Goal: Information Seeking & Learning: Learn about a topic

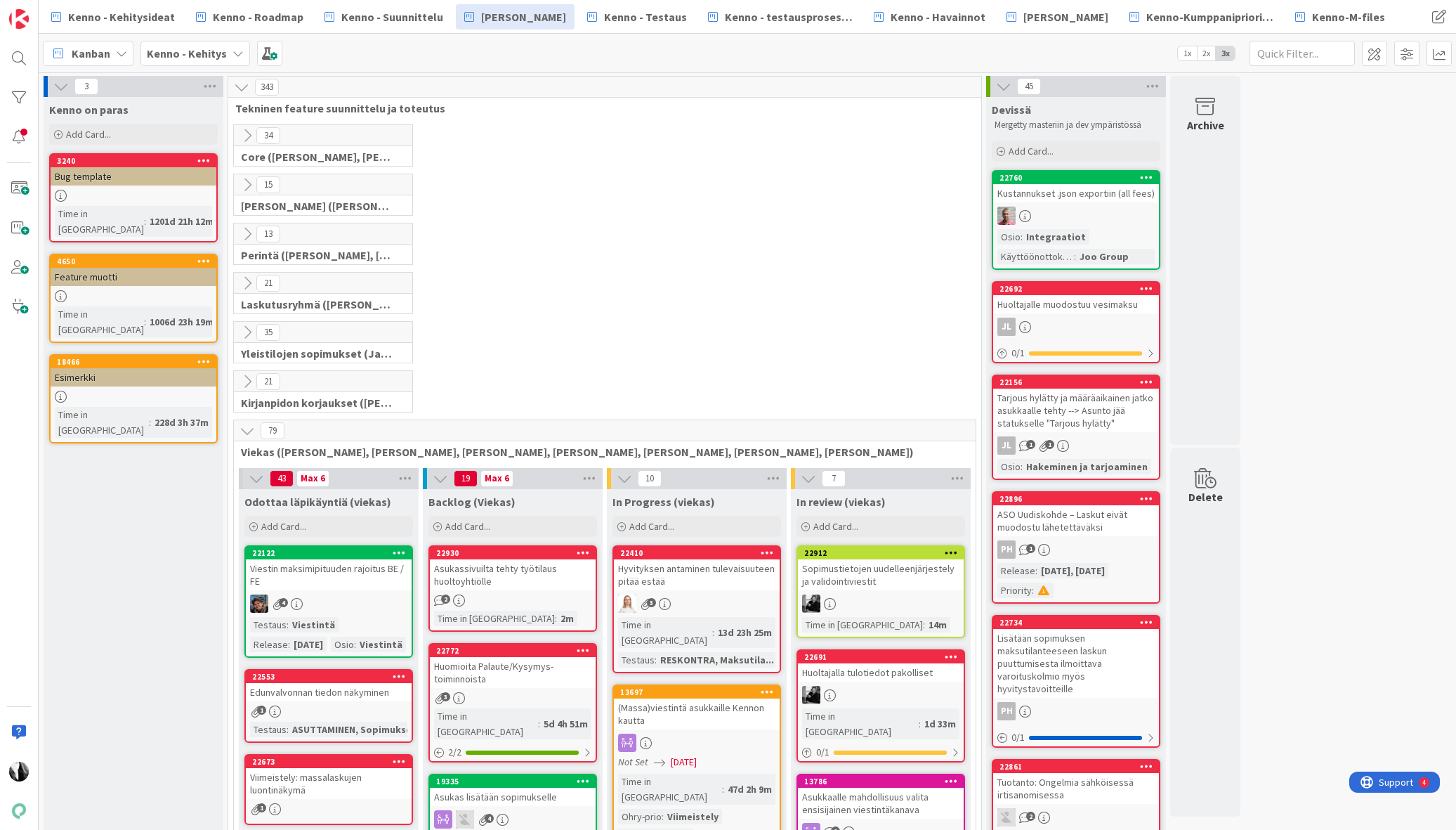
scroll to position [320, 0]
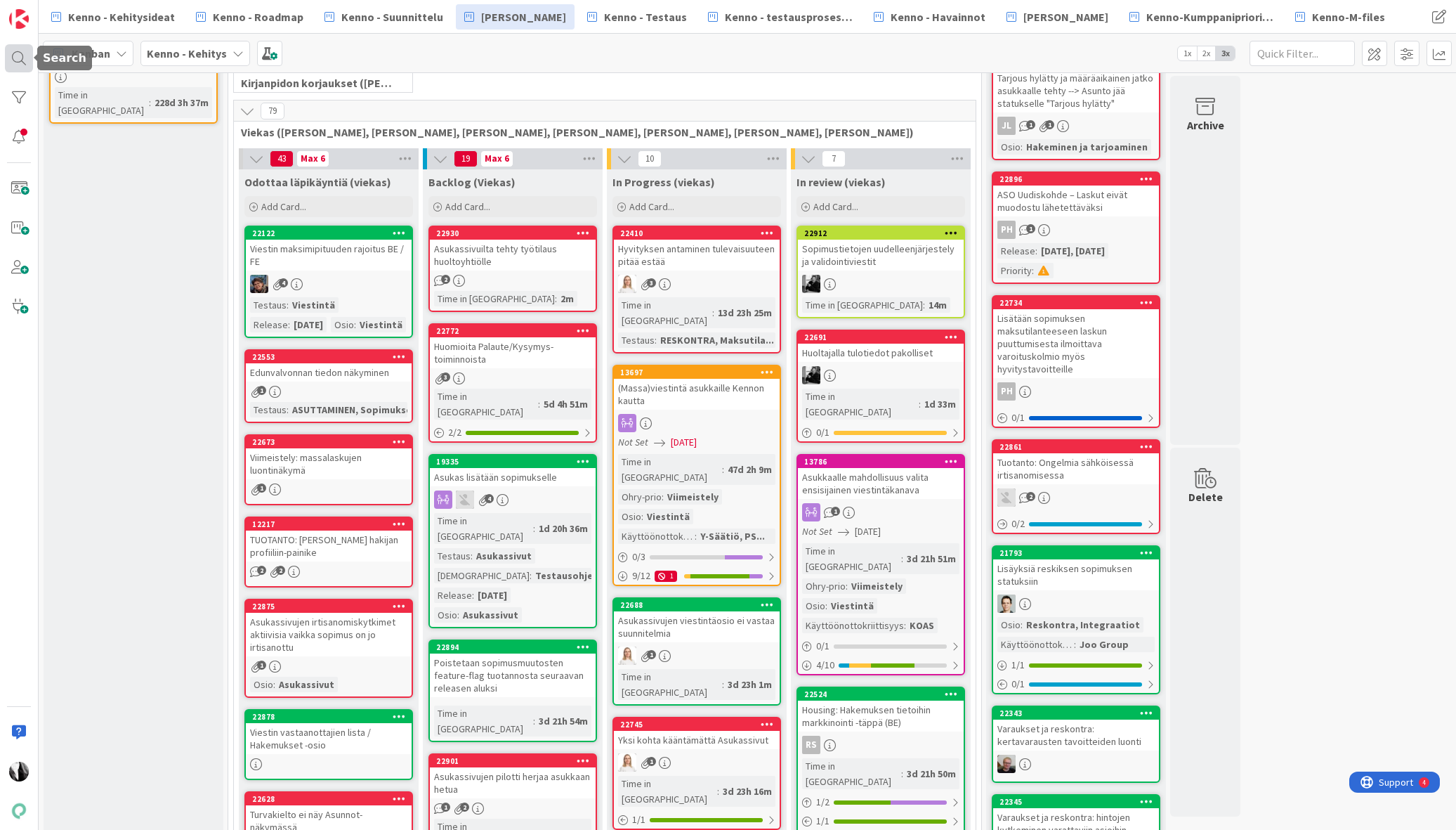
click at [22, 61] on div at bounding box center [18, 57] width 28 height 28
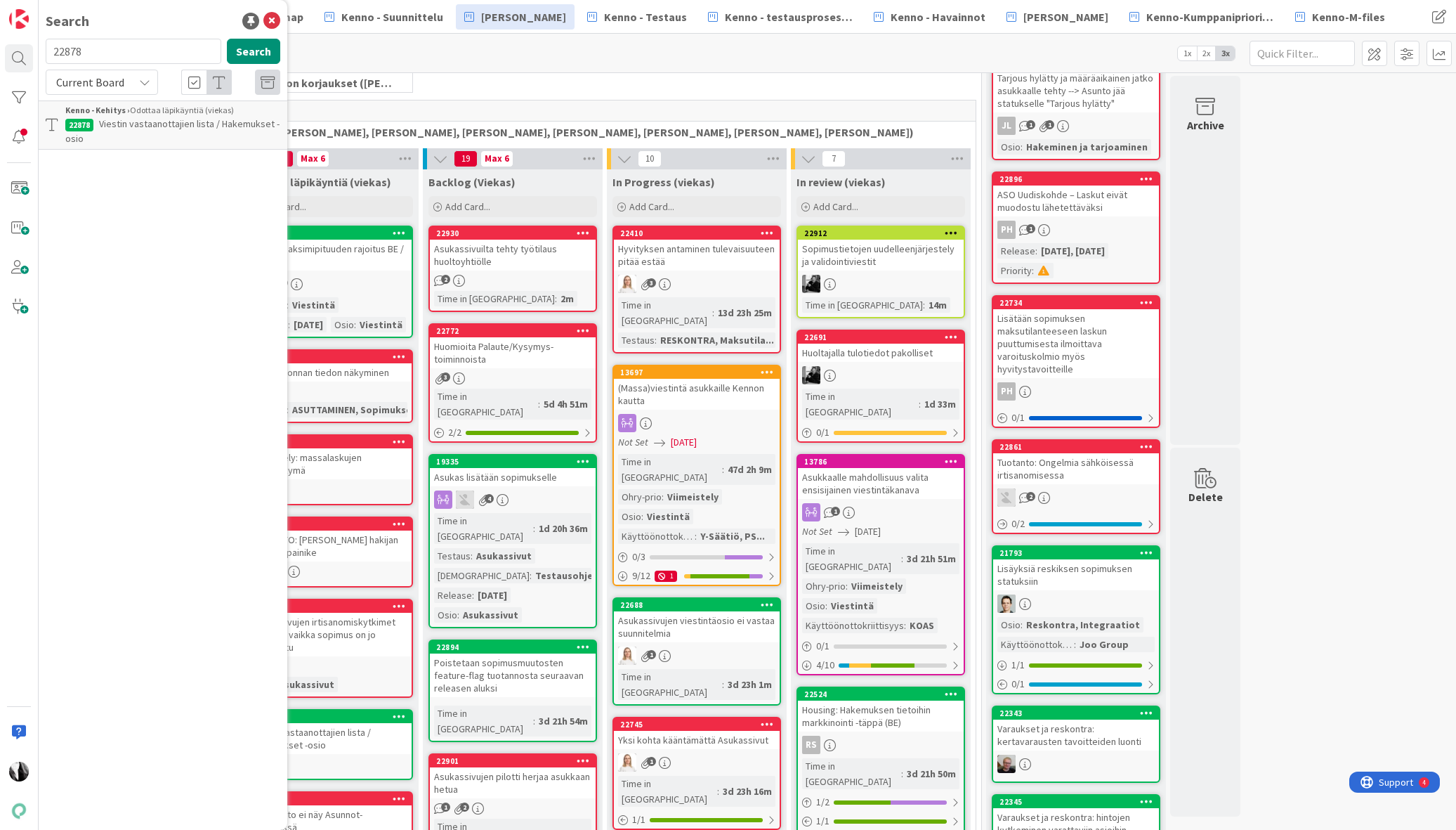
drag, startPoint x: 171, startPoint y: 54, endPoint x: 38, endPoint y: 54, distance: 133.0
click at [38, 54] on div "22878 Search" at bounding box center [163, 54] width 251 height 31
type input "laskutusosoite ennen"
click at [119, 81] on span "Current Board" at bounding box center [90, 82] width 68 height 14
click at [107, 143] on span "All Boards" at bounding box center [126, 141] width 146 height 21
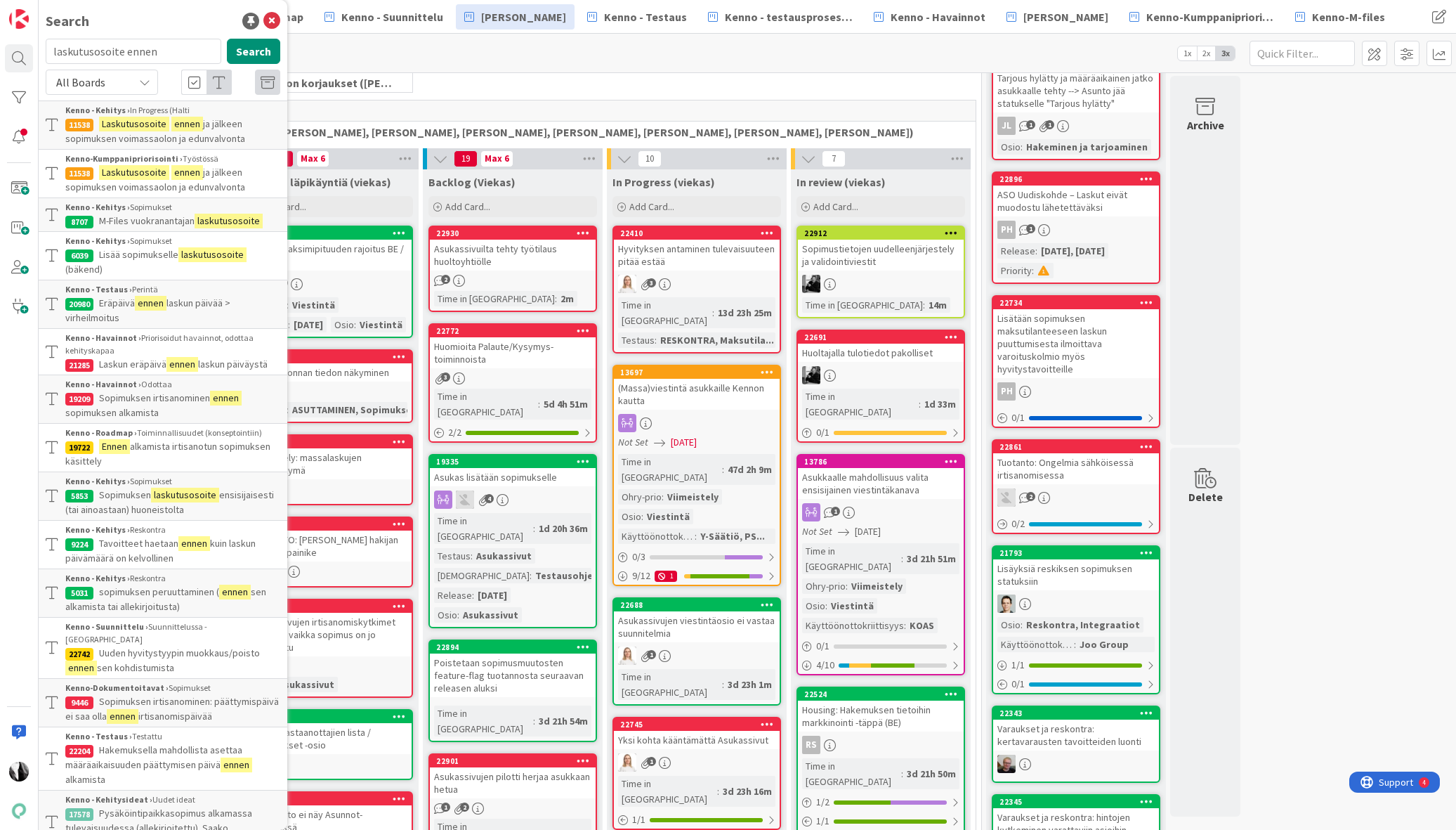
click at [146, 128] on mark "Laskutusosoite" at bounding box center [134, 124] width 71 height 14
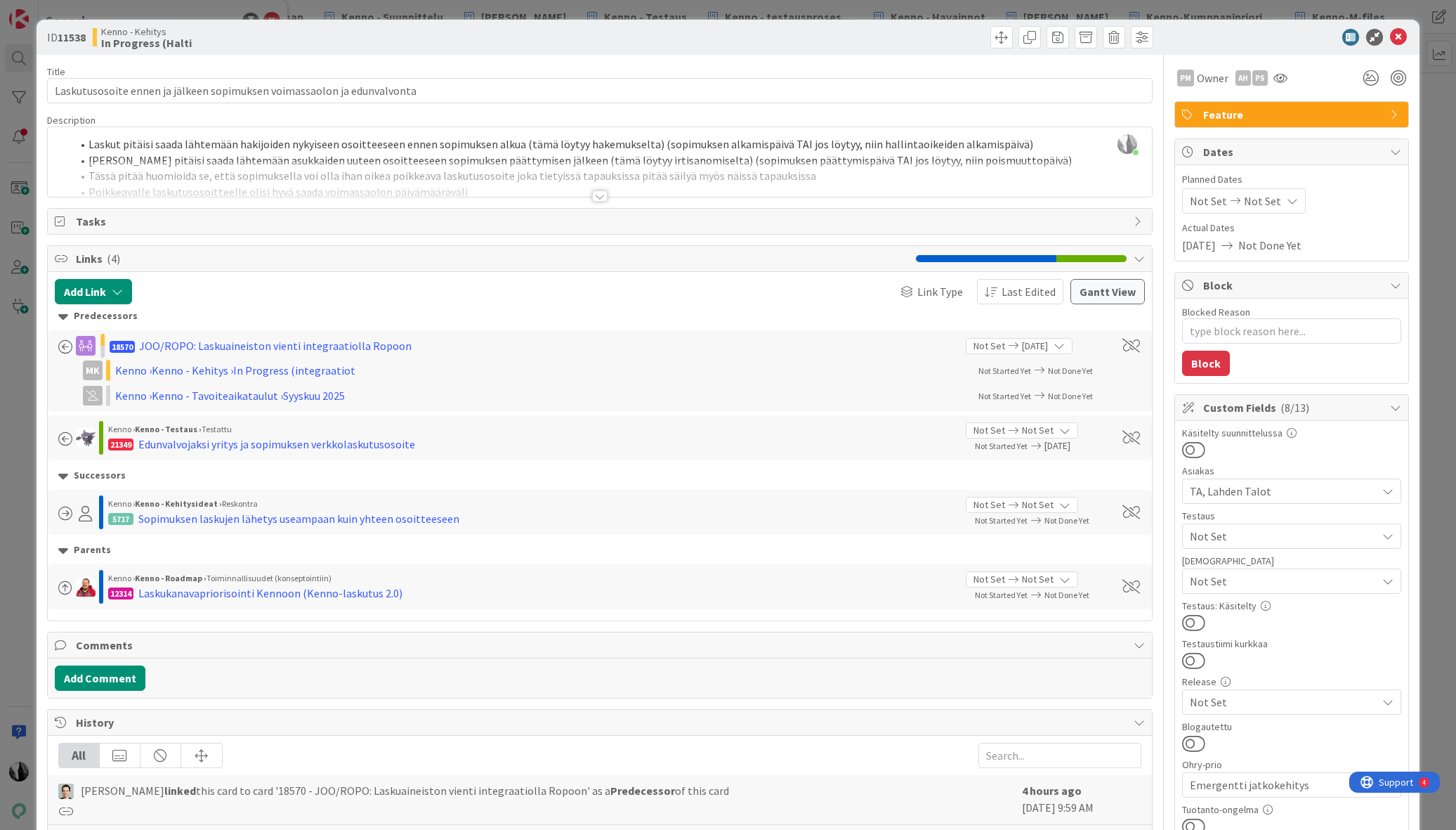
click at [600, 195] on div at bounding box center [600, 196] width 15 height 12
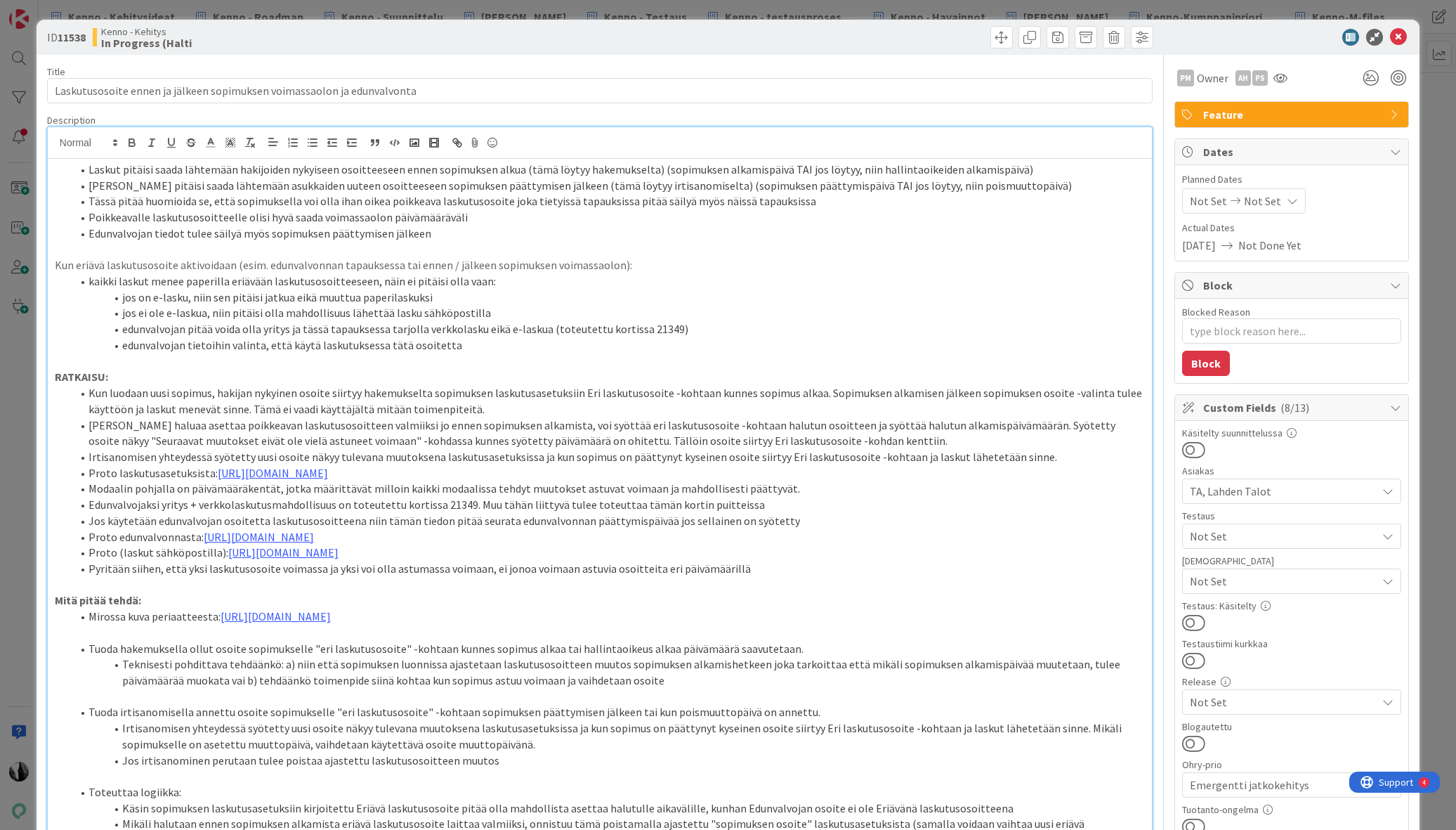
click at [758, 304] on li "jos on e-lasku, niin sen pitäisi jatkua eikä muuttua paperilaskuksi" at bounding box center [608, 297] width 1073 height 16
drag, startPoint x: 363, startPoint y: 304, endPoint x: 350, endPoint y: 303, distance: 13.0
click at [363, 305] on li "jos ei ole e-laskua, niin pitäisi olla mahdollisuus lähettää lasku sähköpostilla" at bounding box center [608, 313] width 1073 height 16
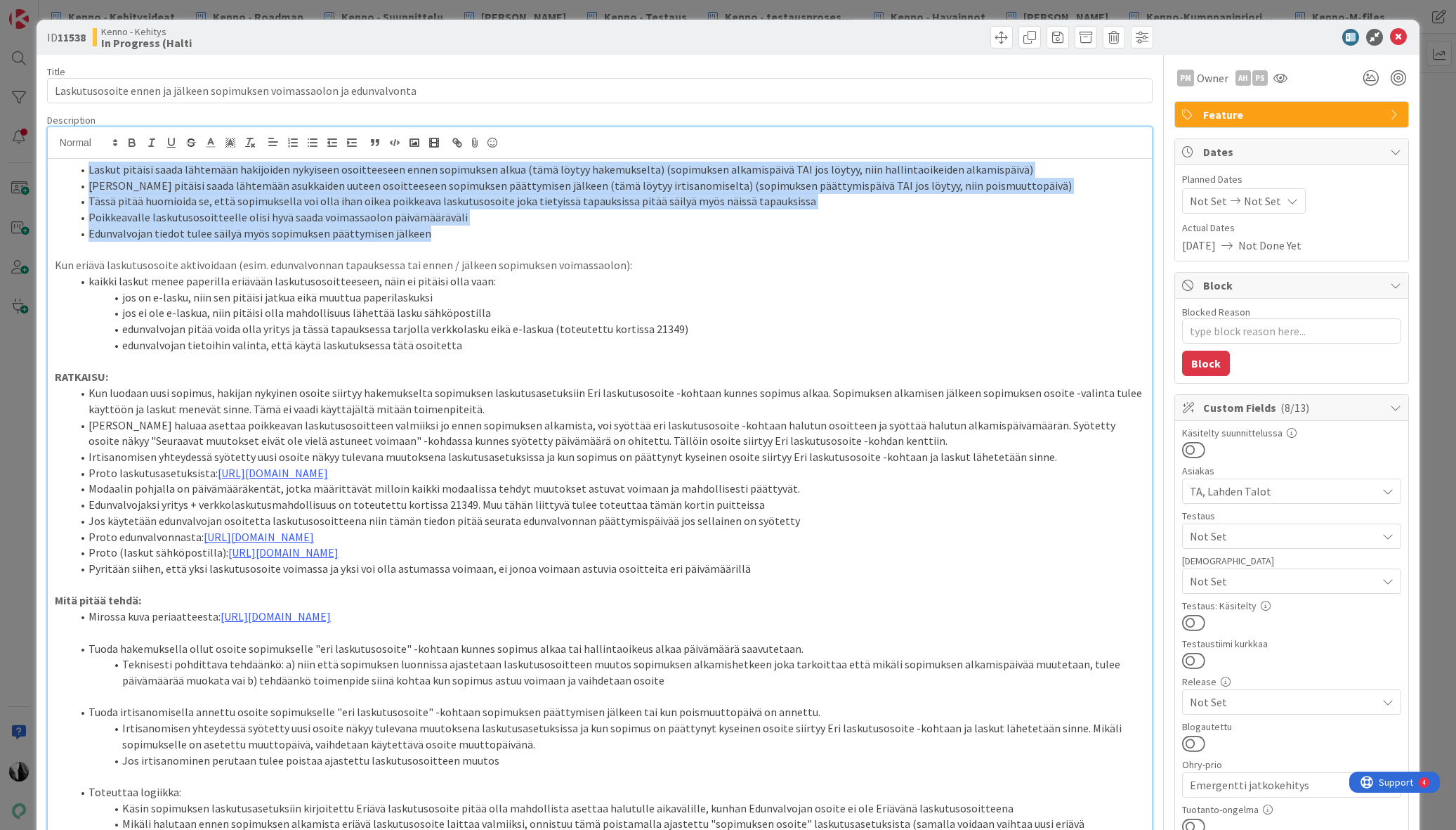
drag, startPoint x: 99, startPoint y: 168, endPoint x: 473, endPoint y: 230, distance: 379.1
click at [473, 230] on ol "[PERSON_NAME] pitäisi saada lähtemään hakijoiden nykyiseen osoitteeseen ennen s…" at bounding box center [600, 201] width 1090 height 80
click at [142, 201] on li "Tässä pitää huomioida se, että sopimuksella voi olla ihan oikea poikkeava lasku…" at bounding box center [608, 201] width 1073 height 16
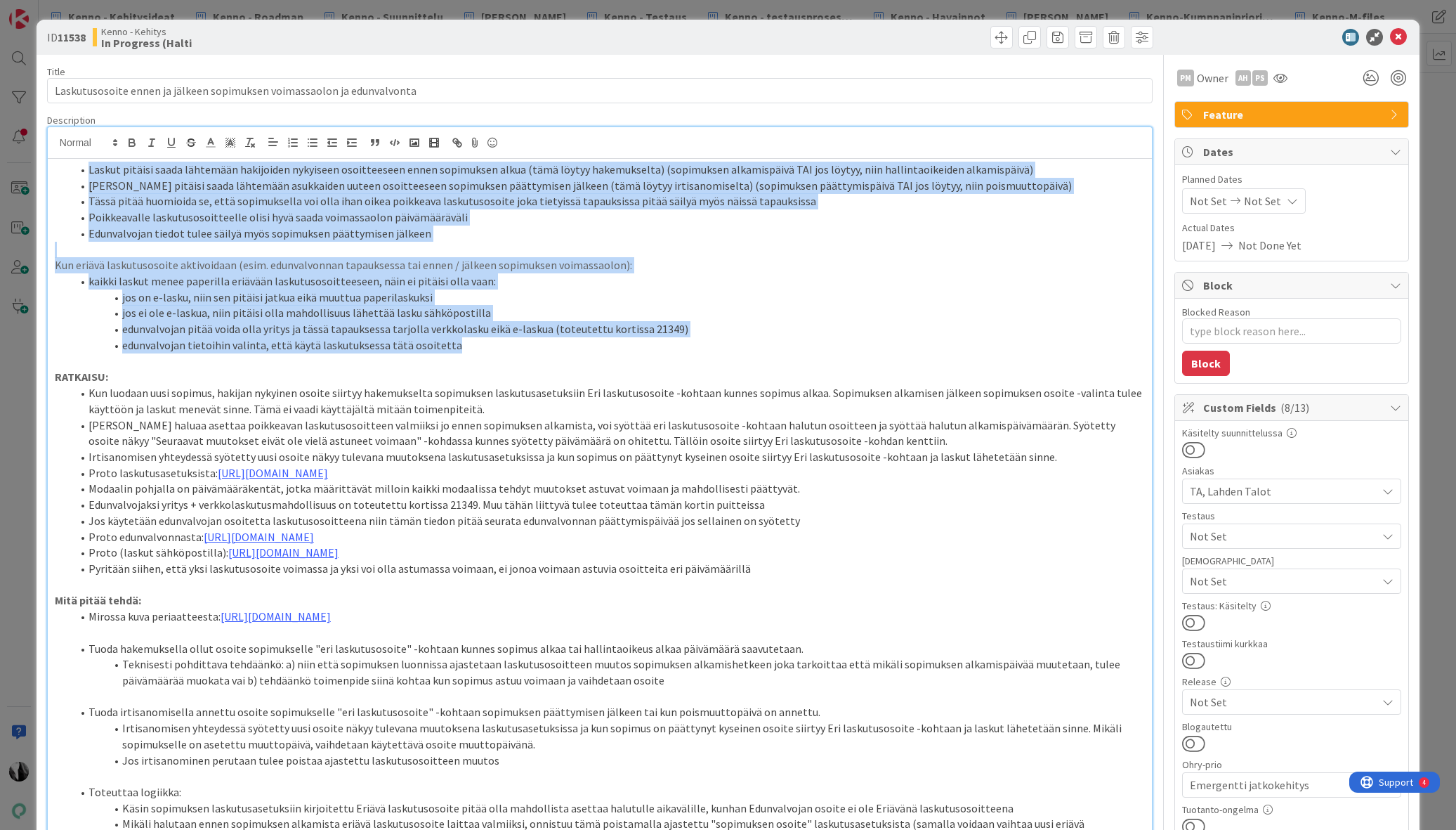
drag, startPoint x: 89, startPoint y: 169, endPoint x: 565, endPoint y: 342, distance: 506.5
click at [557, 344] on div "[PERSON_NAME] pitäisi saada lähtemään hakijoiden nykyiseen osoitteeseen ennen s…" at bounding box center [600, 574] width 1104 height 832
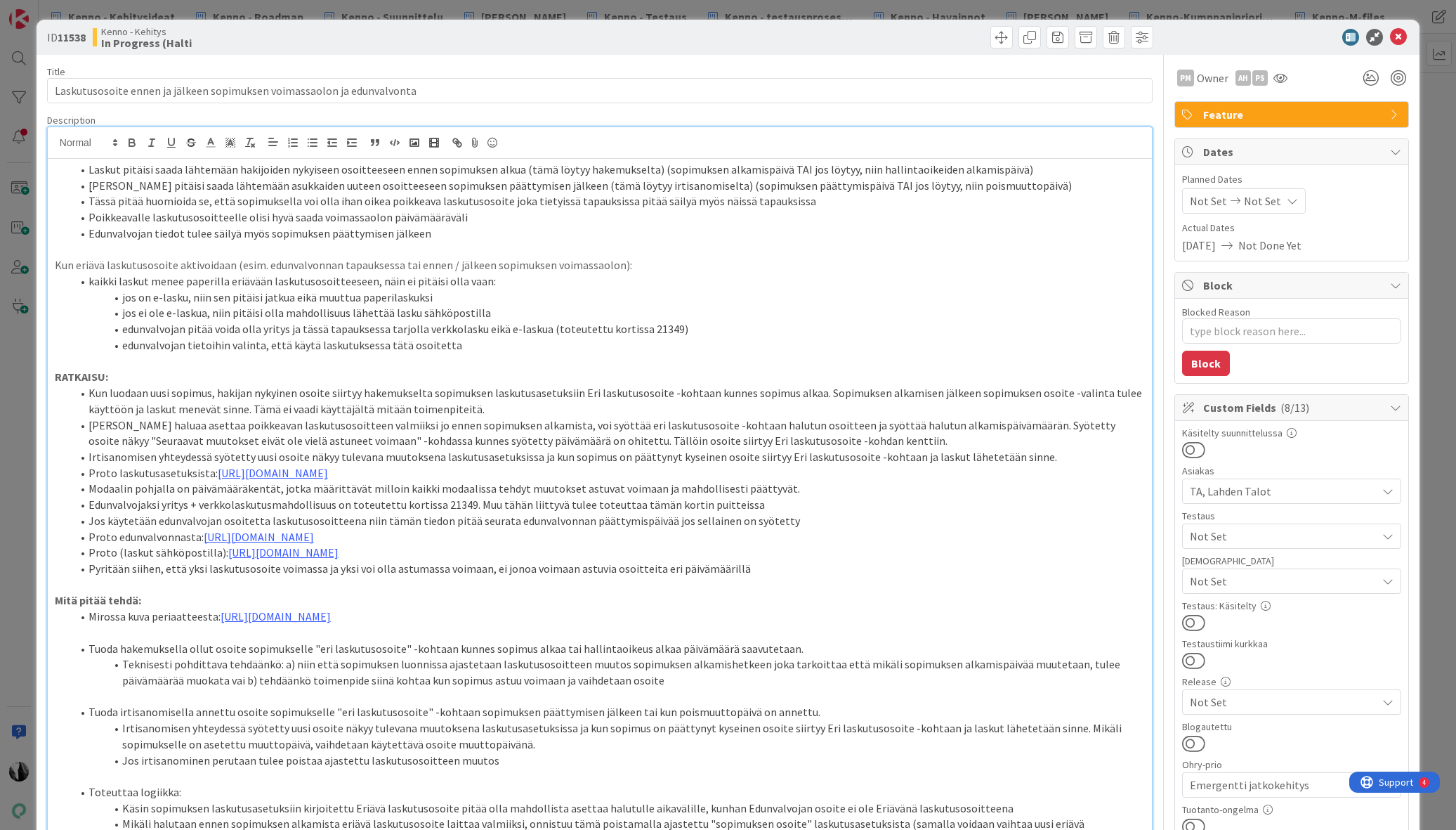
drag, startPoint x: 1306, startPoint y: 42, endPoint x: 1370, endPoint y: 39, distance: 64.1
click at [1306, 42] on div at bounding box center [1285, 37] width 249 height 17
click at [1403, 35] on icon at bounding box center [1399, 37] width 17 height 17
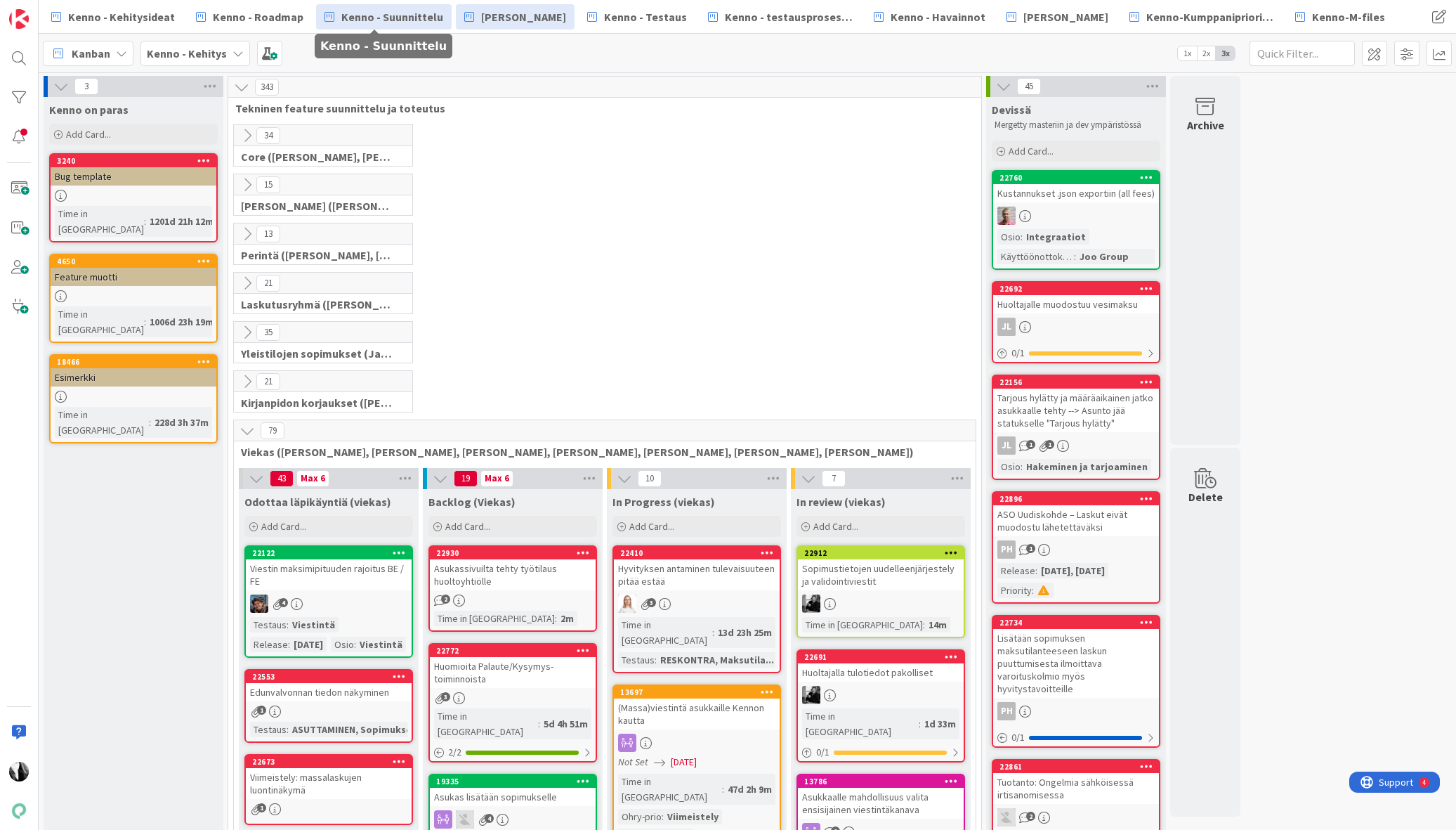
click at [379, 14] on span "Kenno - Suunnittelu" at bounding box center [393, 16] width 102 height 17
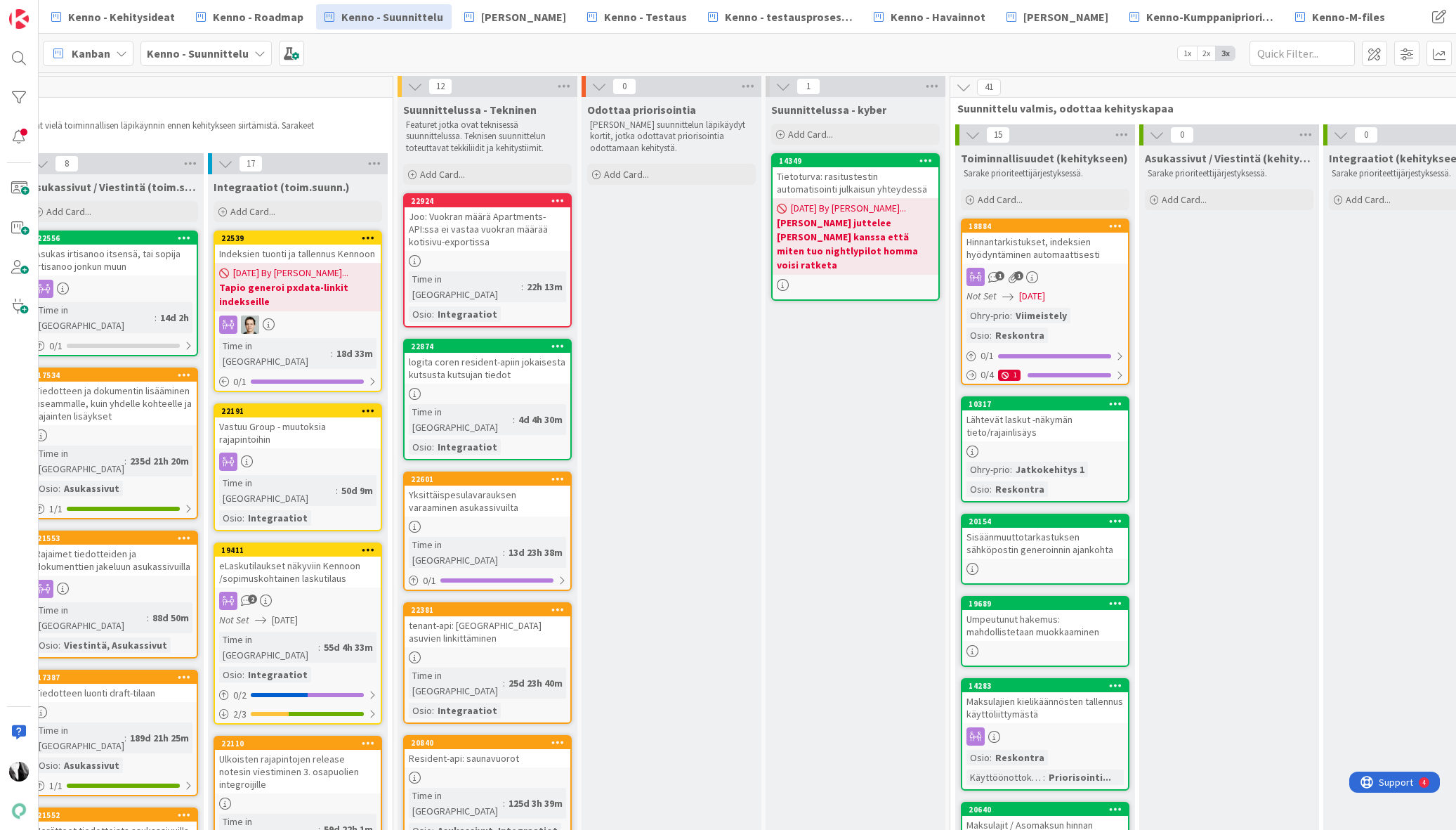
scroll to position [0, 1262]
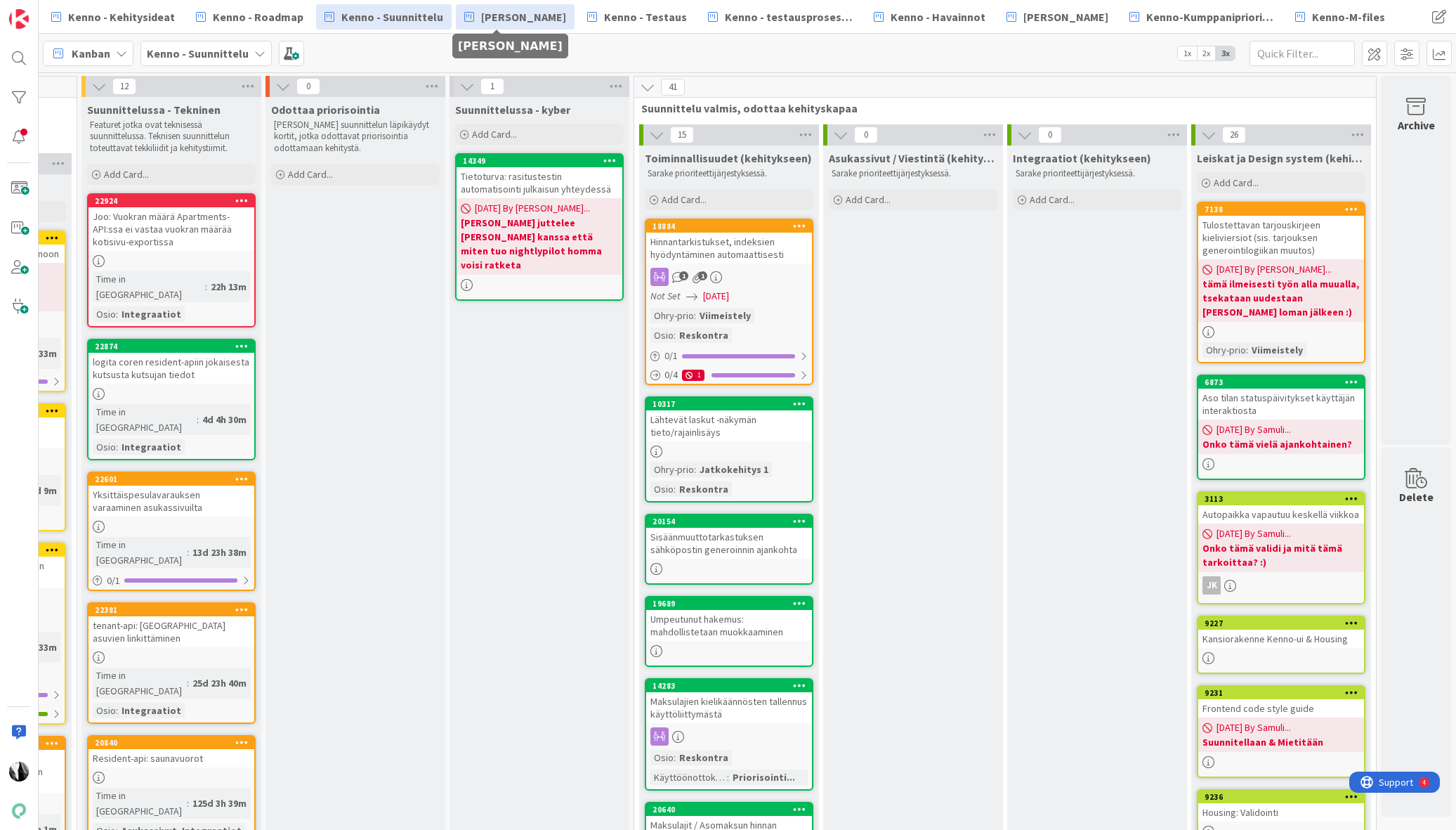
click at [508, 21] on span "[PERSON_NAME]" at bounding box center [524, 16] width 85 height 17
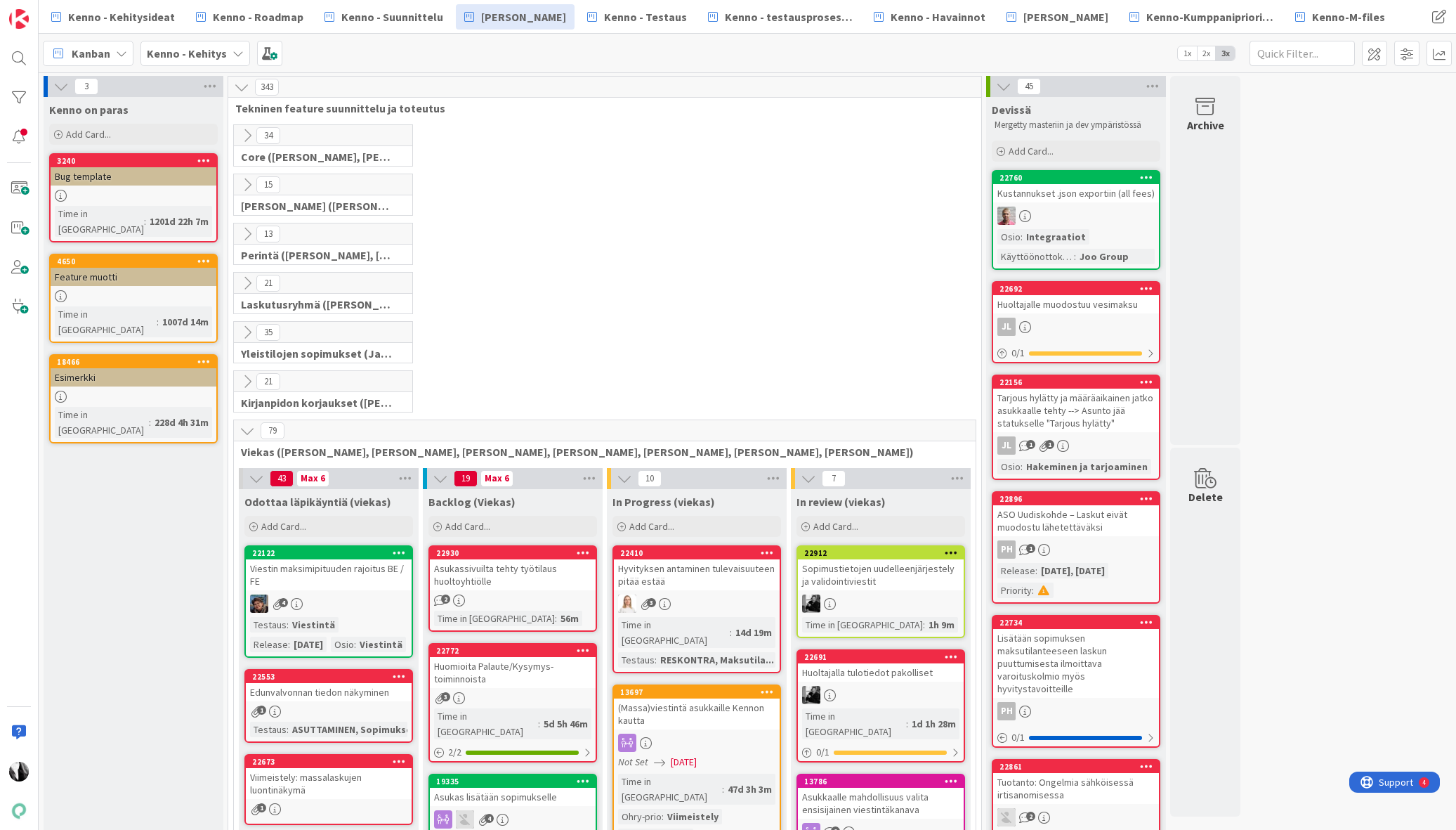
scroll to position [4, 0]
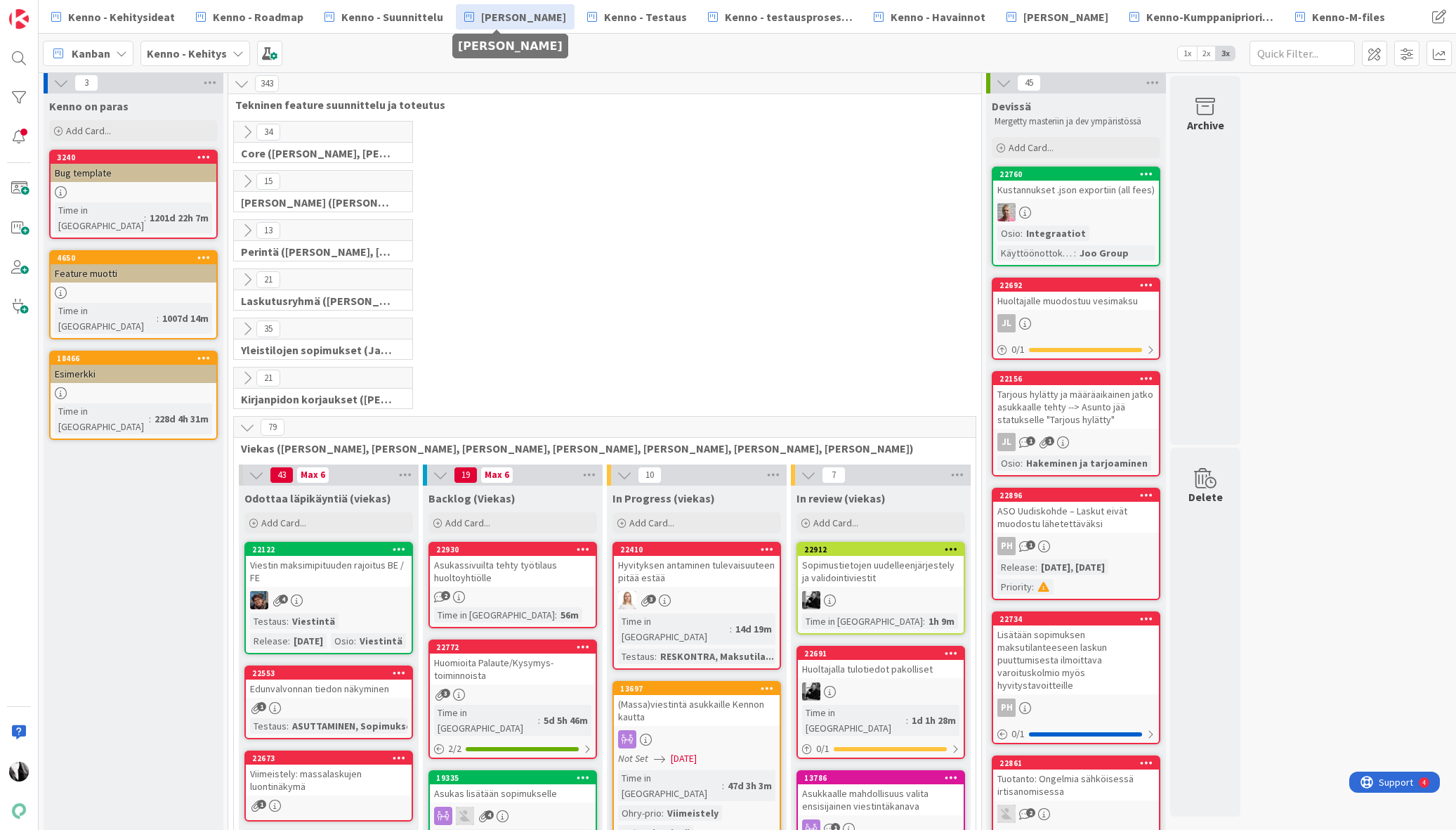
click at [246, 425] on icon at bounding box center [247, 427] width 15 height 15
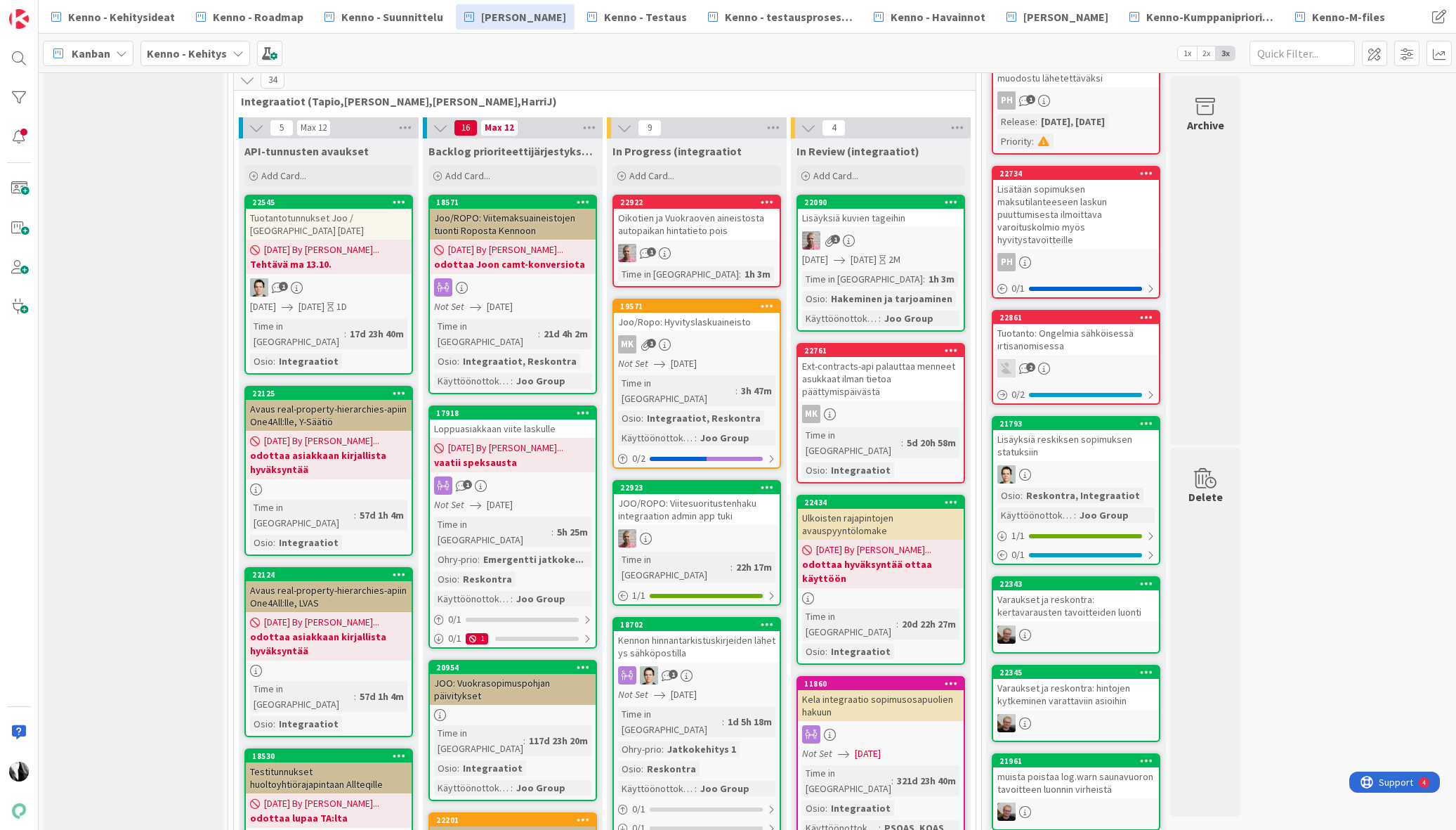
scroll to position [456, 0]
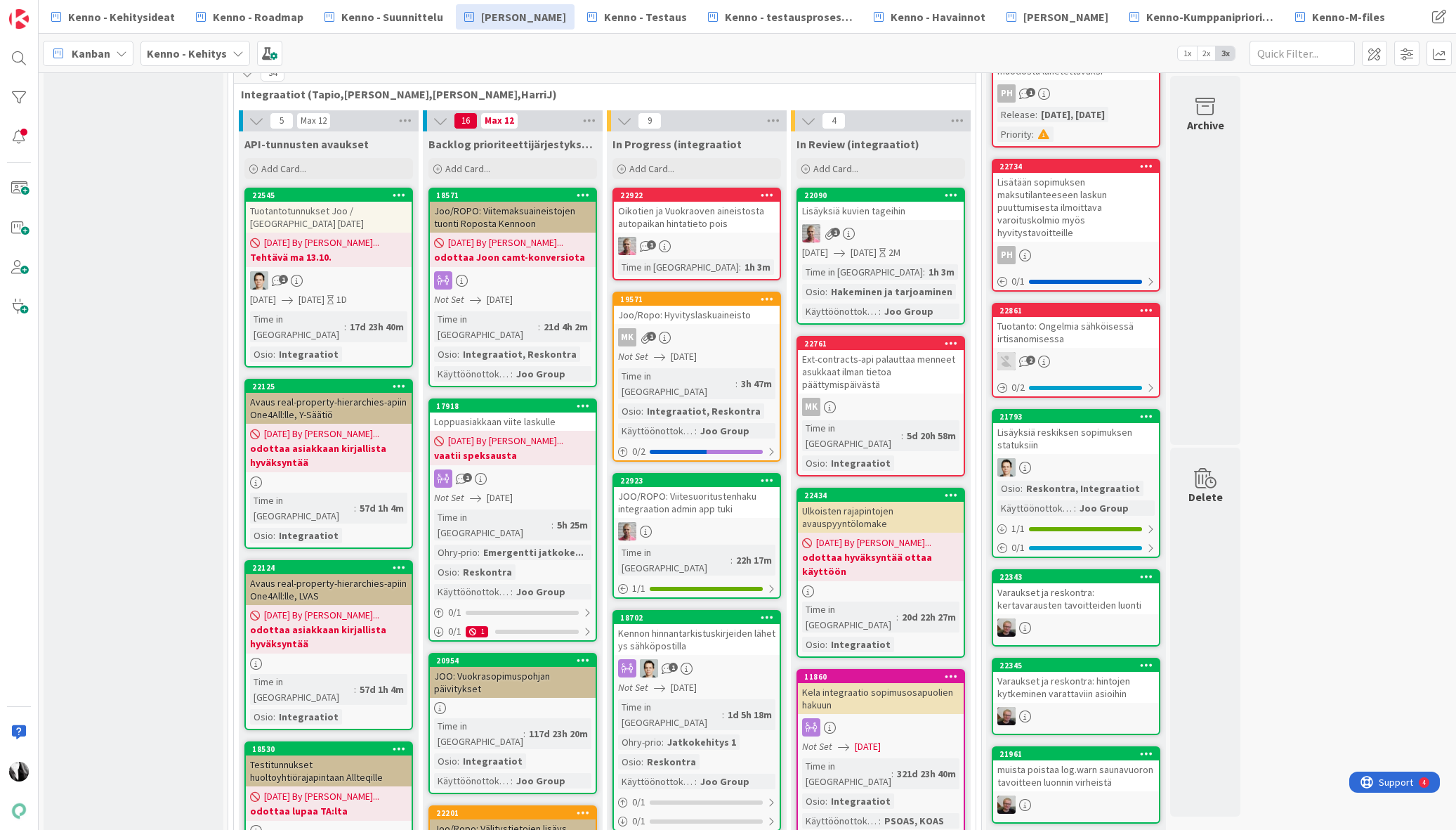
click at [495, 413] on div "Loppuasiakkaan viite laskulle" at bounding box center [512, 422] width 166 height 18
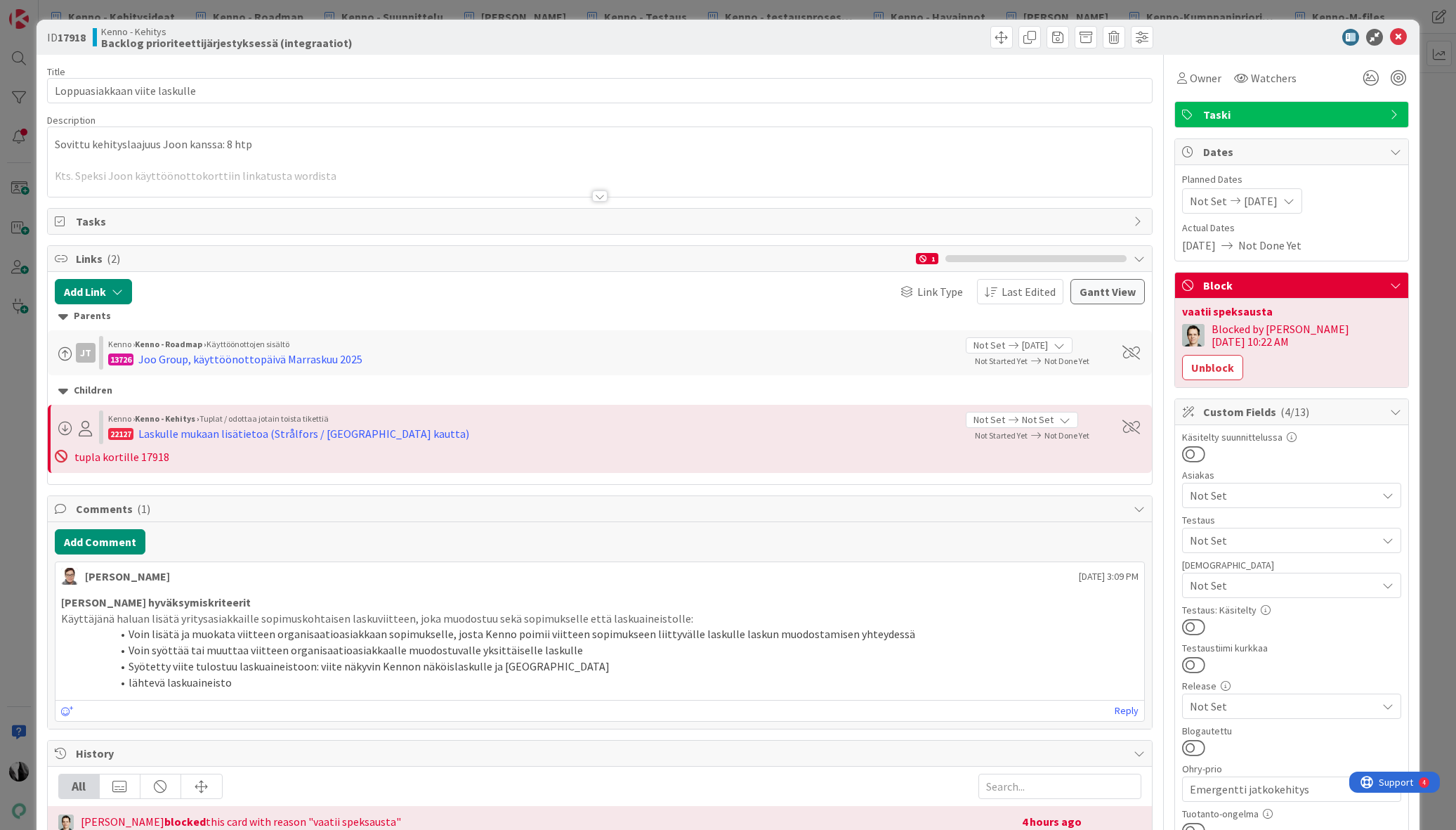
click at [600, 195] on div at bounding box center [600, 196] width 15 height 12
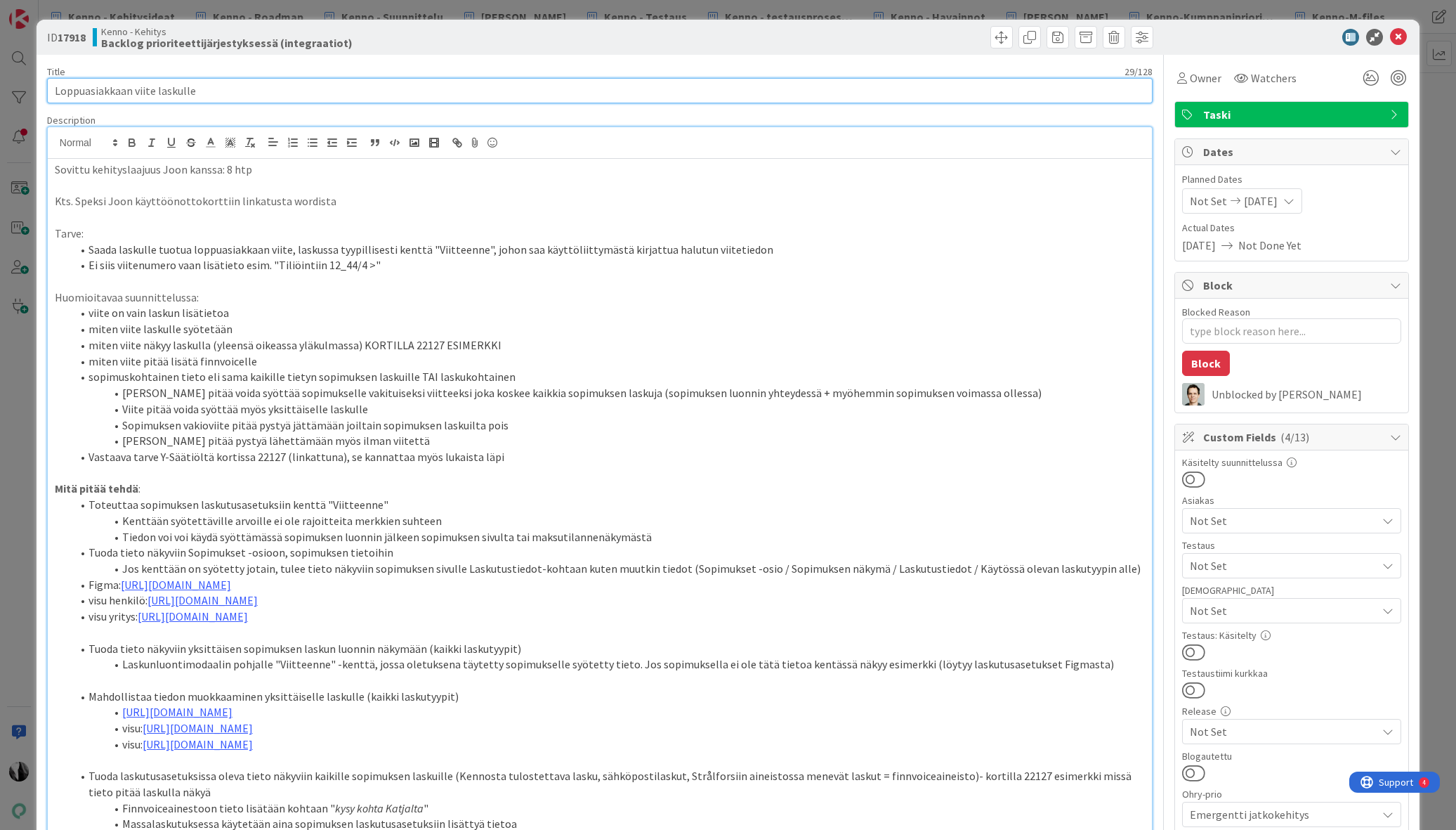
drag, startPoint x: 56, startPoint y: 90, endPoint x: 220, endPoint y: 89, distance: 164.0
click at [220, 89] on input "Loppuasiakkaan viite laskulle" at bounding box center [600, 90] width 1106 height 25
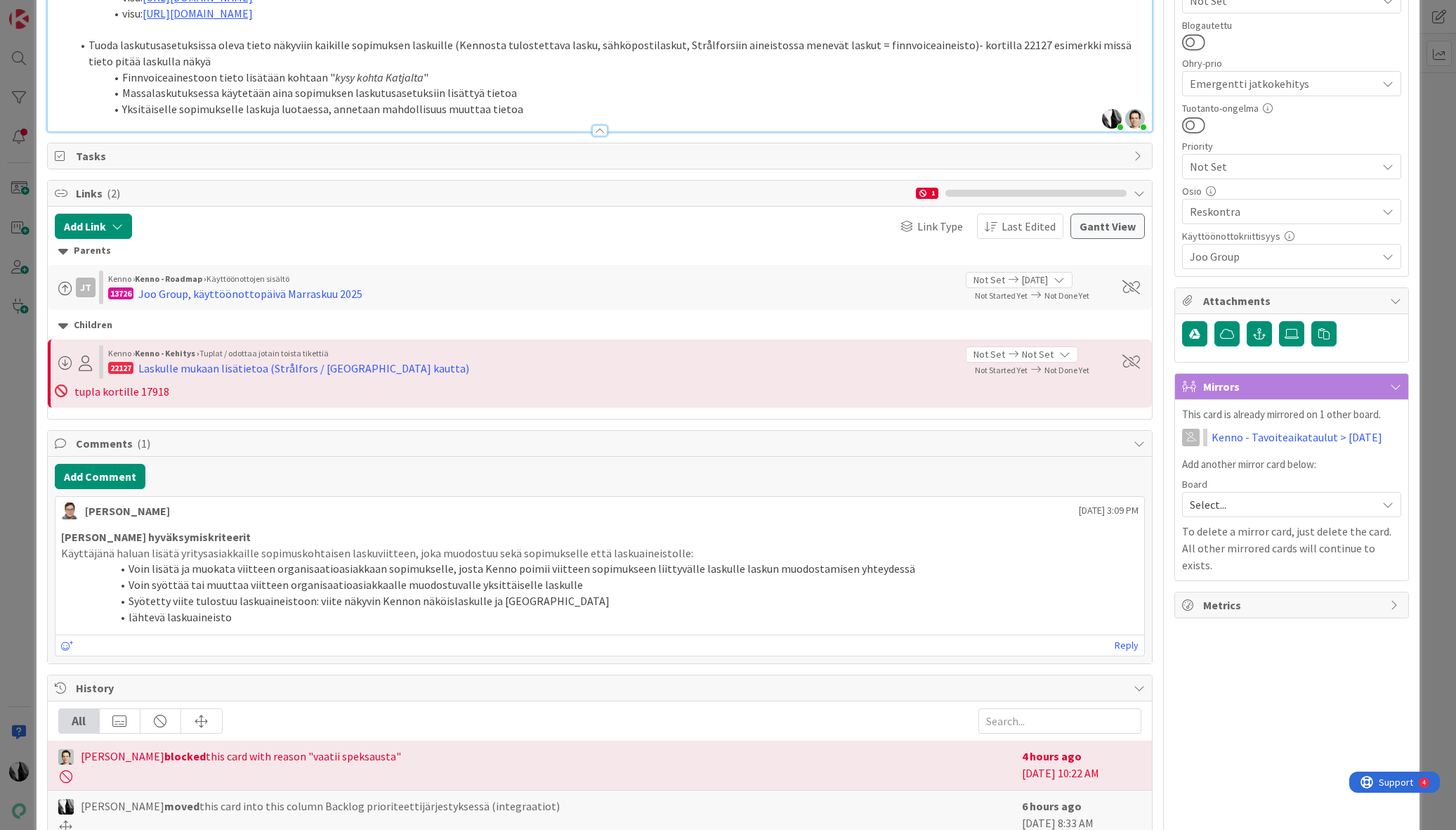
scroll to position [732, 0]
drag, startPoint x: 273, startPoint y: 586, endPoint x: 429, endPoint y: 586, distance: 156.0
click at [430, 576] on li "Voin lisätä ja muokata viitteen organisaatioasiakkaan sopimukselle, josta Kenno…" at bounding box center [608, 568] width 1060 height 16
drag, startPoint x: 301, startPoint y: 600, endPoint x: 345, endPoint y: 609, distance: 44.9
click at [353, 592] on li "Voin syöttää tai muuttaa viitteen organisaatioasiakkaalle muodostuvalle yksittä…" at bounding box center [608, 584] width 1060 height 16
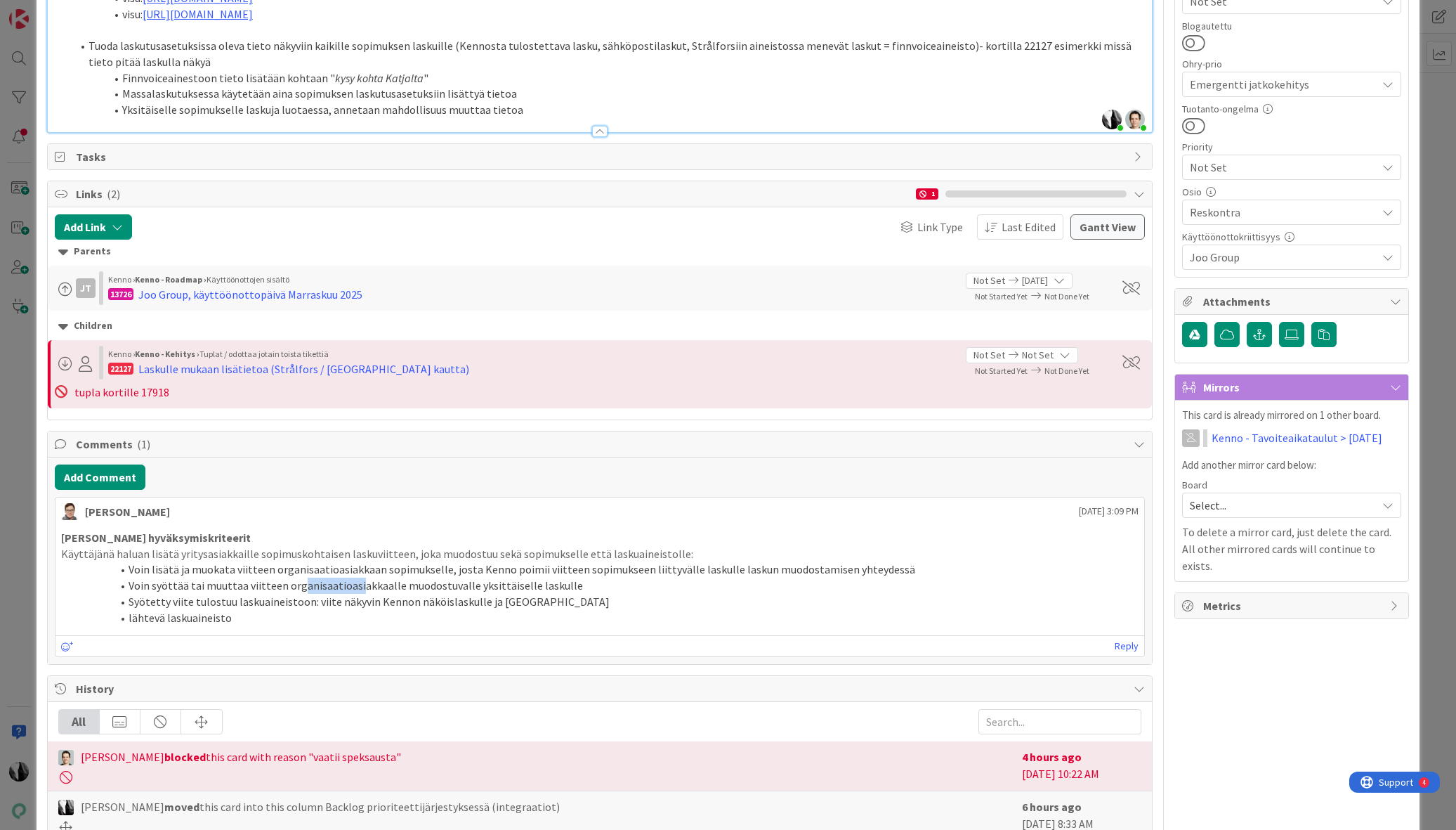
scroll to position [732, 0]
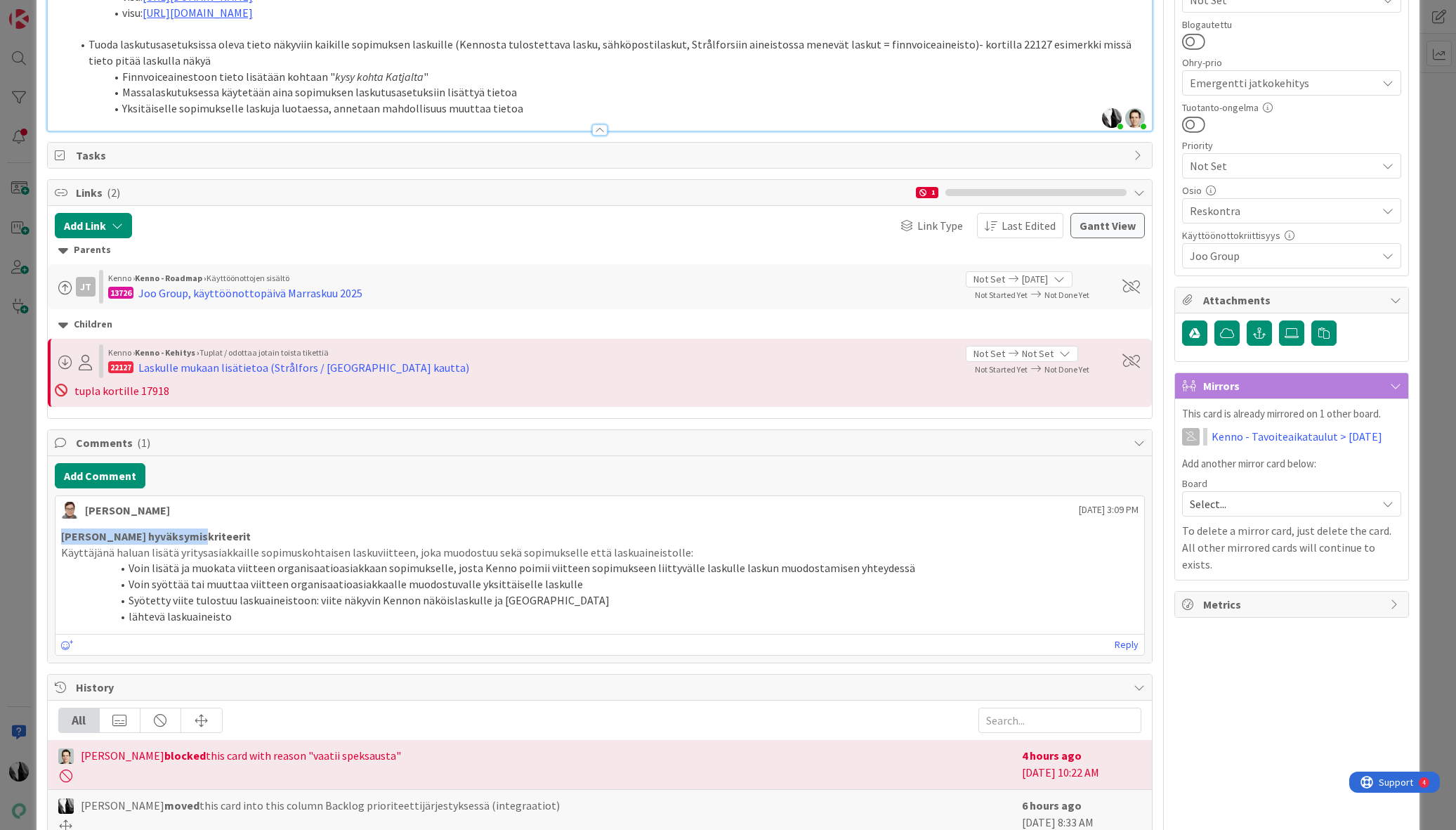
drag, startPoint x: 77, startPoint y: 552, endPoint x: 210, endPoint y: 551, distance: 133.0
click at [210, 544] on p "[PERSON_NAME] hyväksymiskriteerit" at bounding box center [600, 536] width 1077 height 16
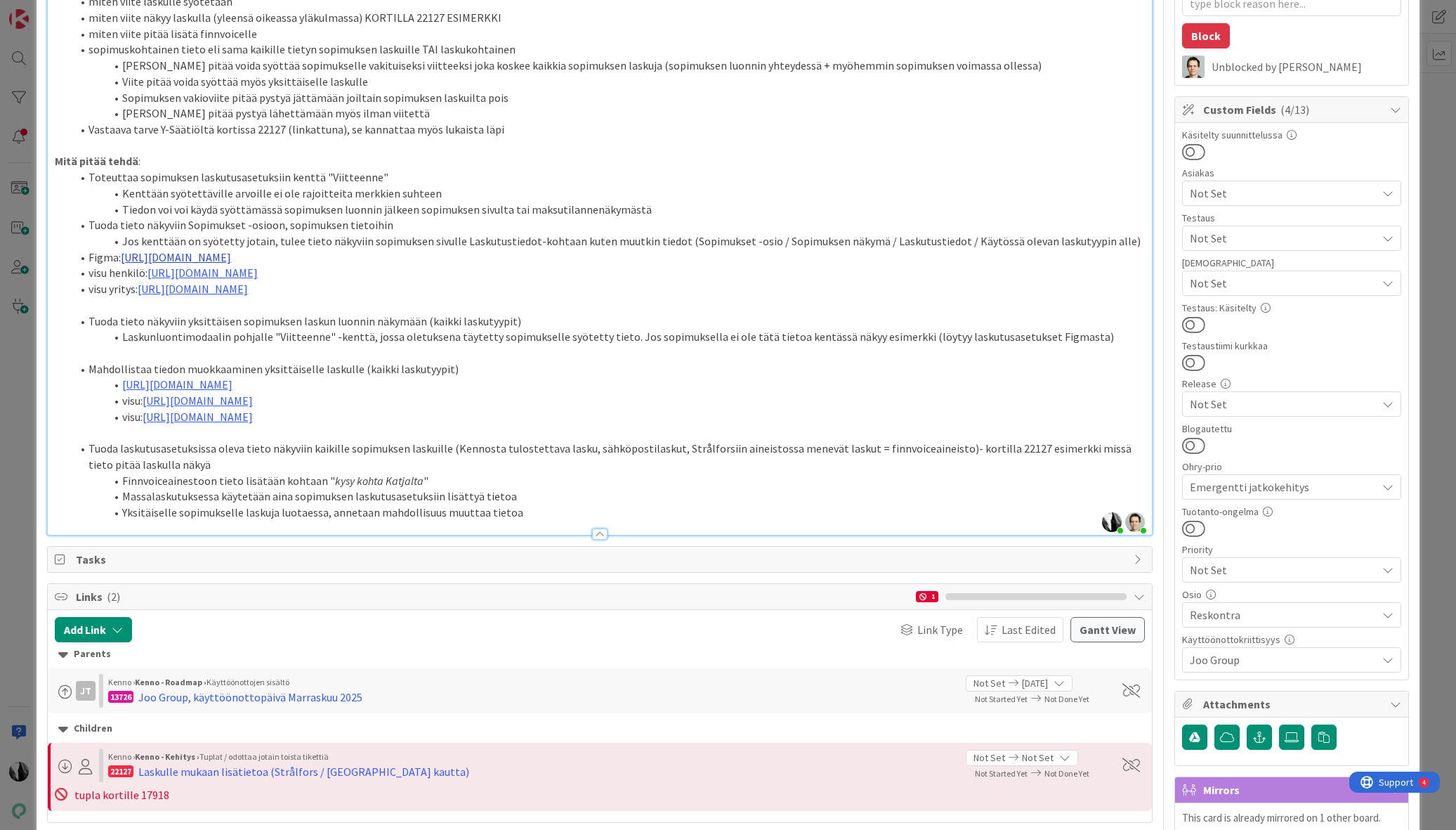
scroll to position [319, 0]
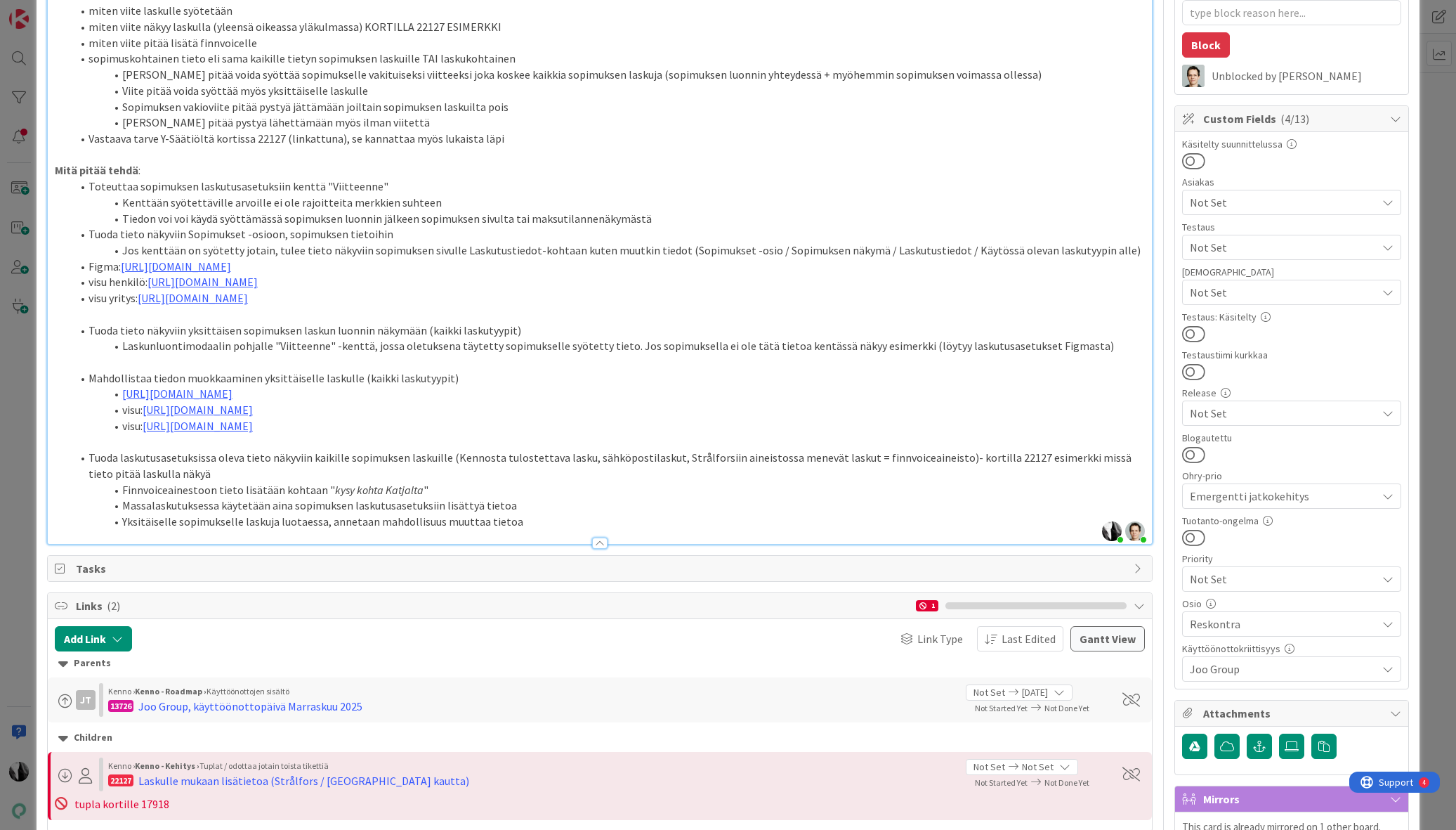
drag, startPoint x: 88, startPoint y: 299, endPoint x: 727, endPoint y: 311, distance: 639.1
click at [708, 306] on ol "Toteuttaa sopimuksen laskutusasetuksiin kenttä "Viitteenne" Kenttään syötettävi…" at bounding box center [600, 242] width 1090 height 128
click at [727, 306] on li "visu yritys: [URL][DOMAIN_NAME]" at bounding box center [608, 298] width 1073 height 16
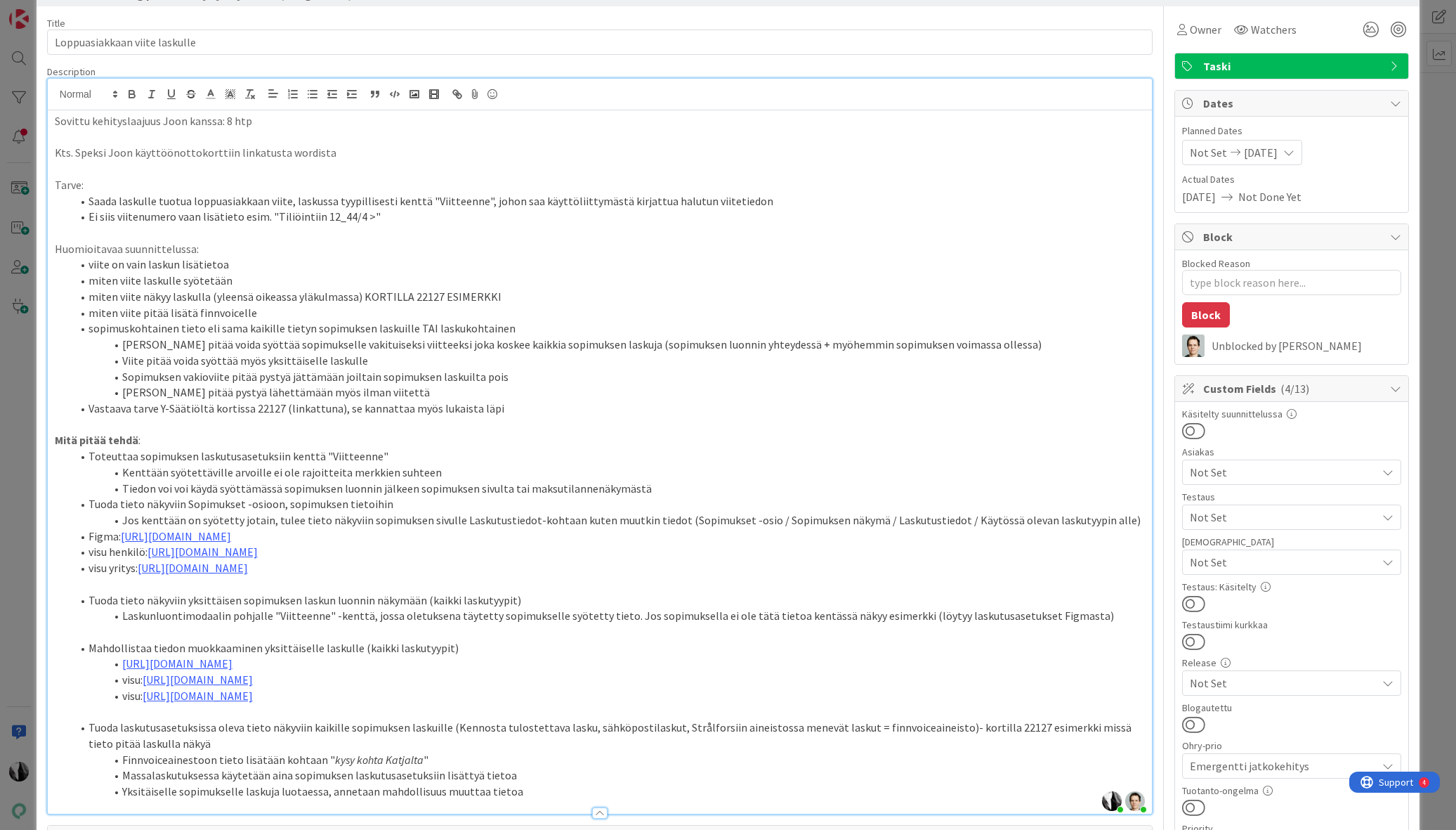
scroll to position [0, 0]
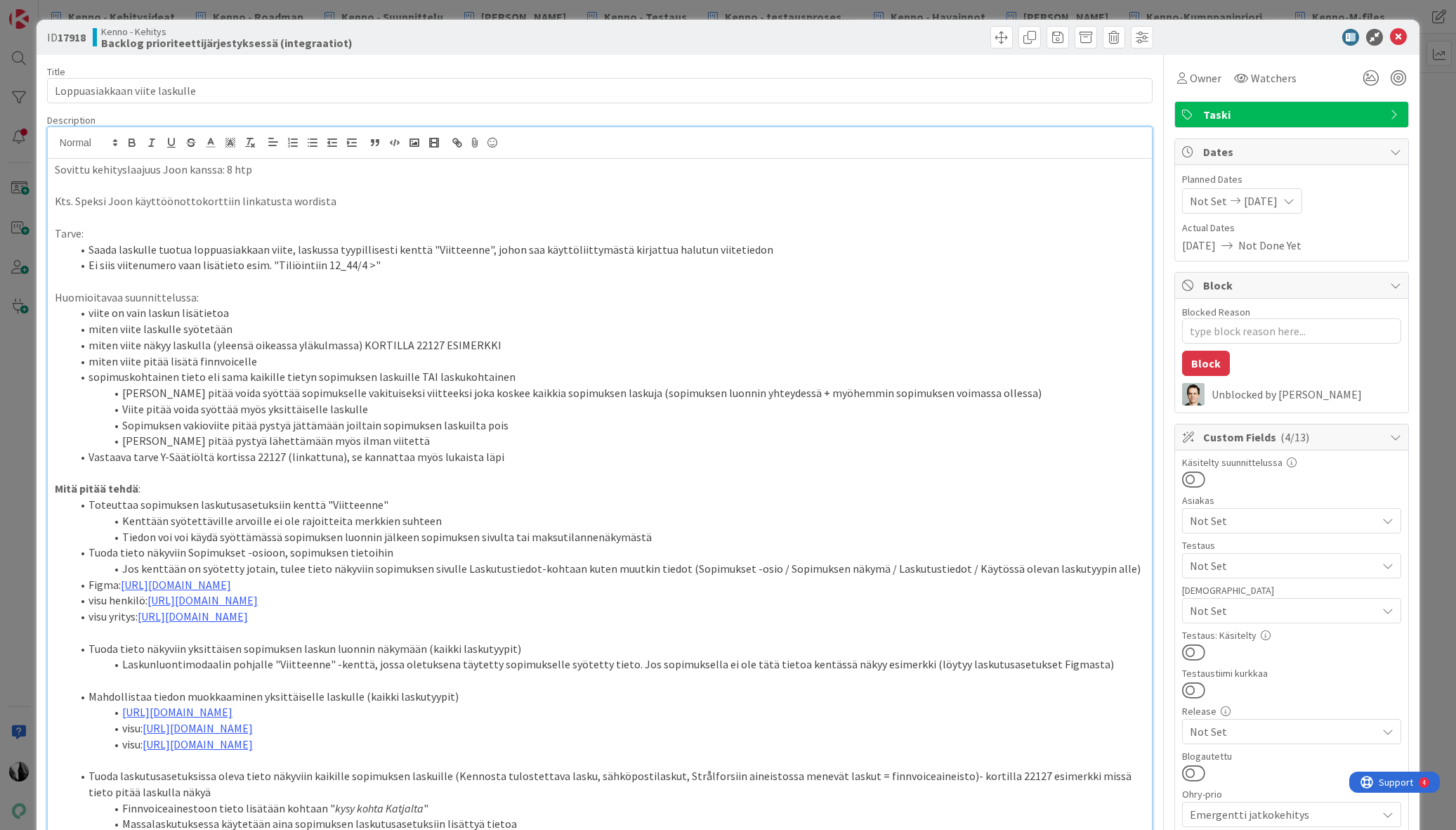
click at [1230, 28] on div "ID 17918 Kenno - Kehitys Backlog prioriteettijärjestyksessä (integraatiot)" at bounding box center [728, 37] width 1384 height 35
click at [1398, 34] on icon at bounding box center [1399, 37] width 17 height 17
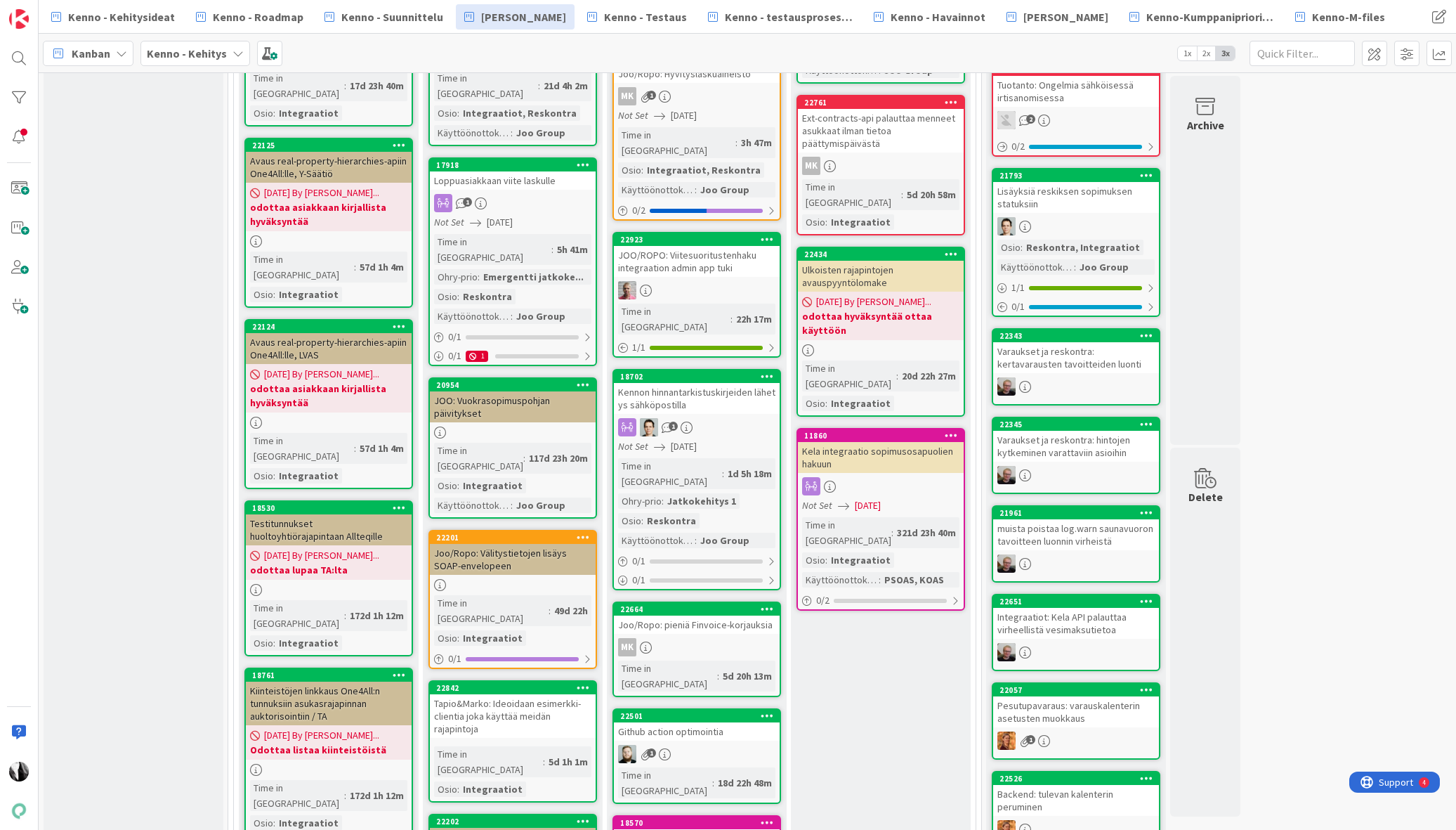
scroll to position [701, 0]
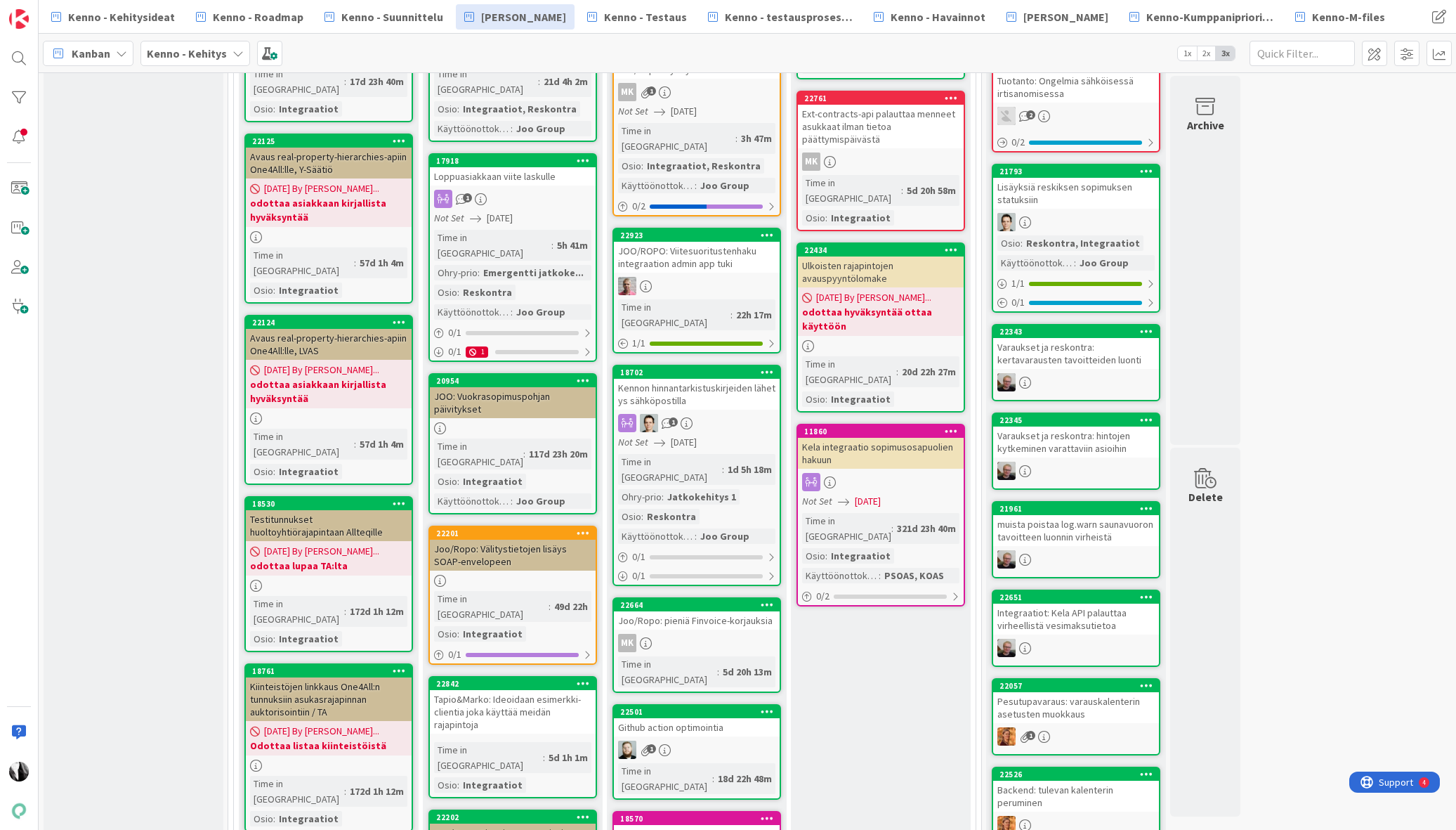
click at [690, 379] on div "Kennon hinnantarkistuskirjeiden lähetys sähköpostilla" at bounding box center [696, 394] width 166 height 31
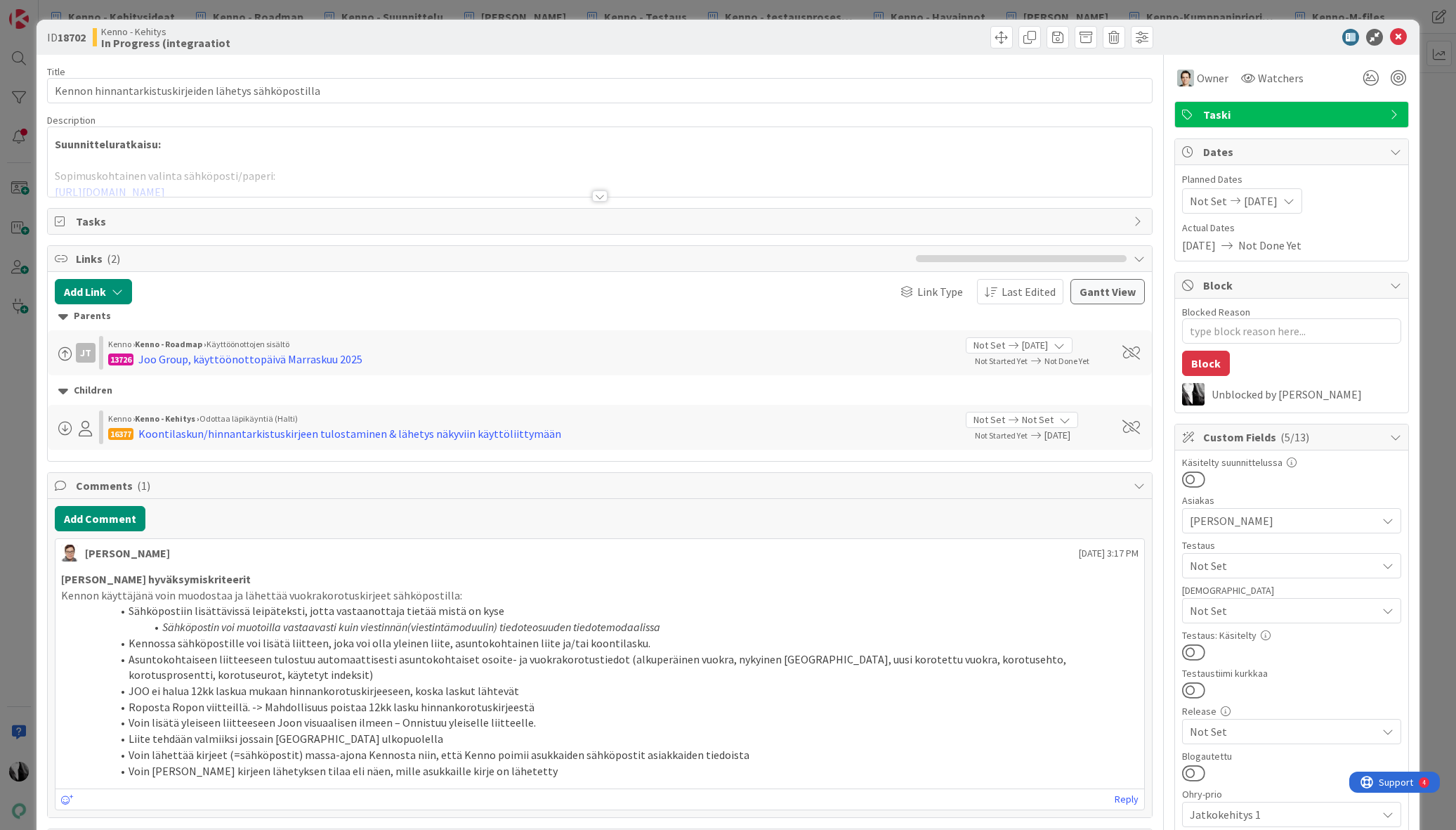
type textarea "x"
click at [603, 196] on div at bounding box center [600, 196] width 15 height 12
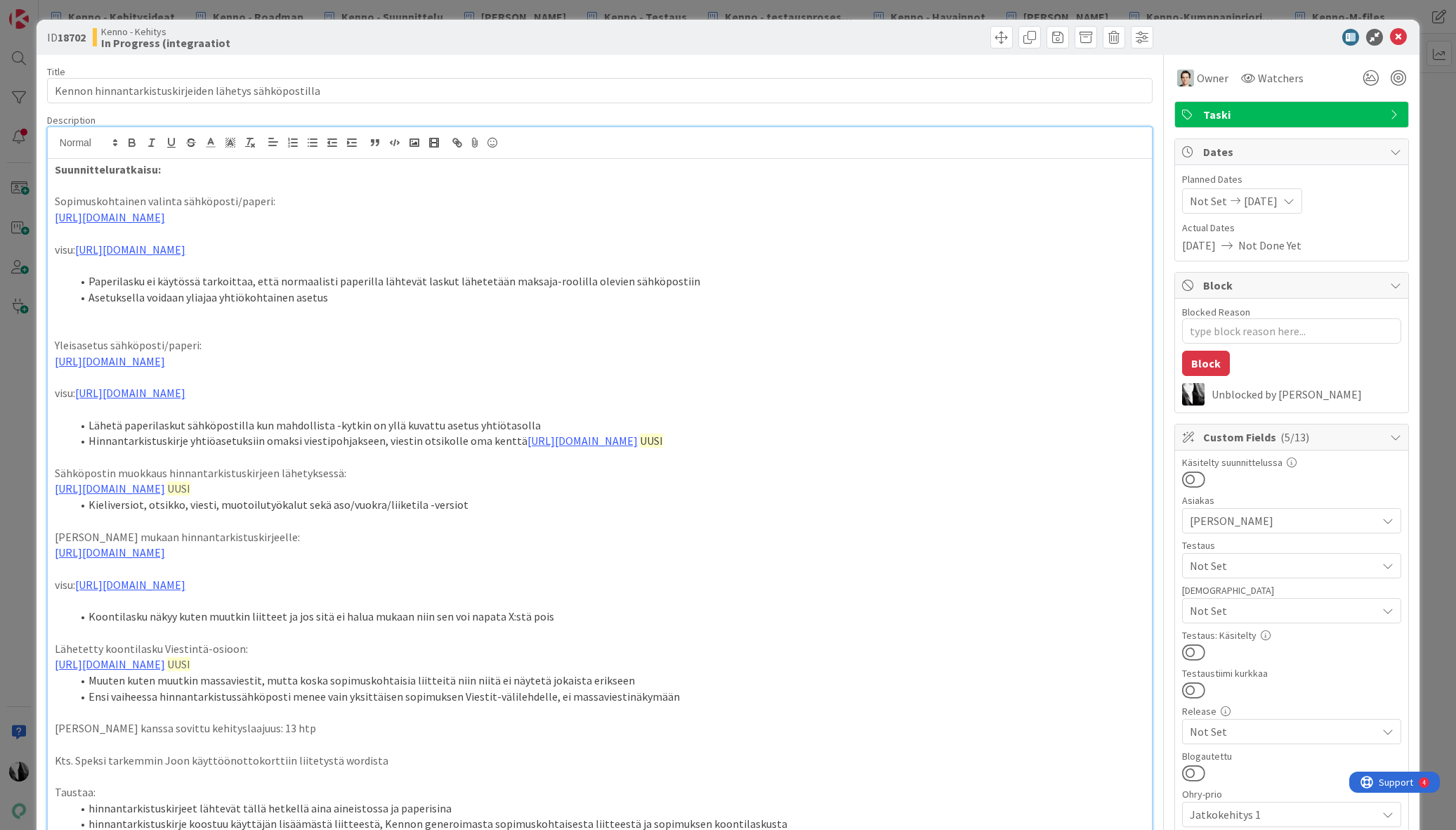
click at [1244, 38] on div at bounding box center [1285, 37] width 249 height 17
click at [1397, 34] on icon at bounding box center [1399, 37] width 17 height 17
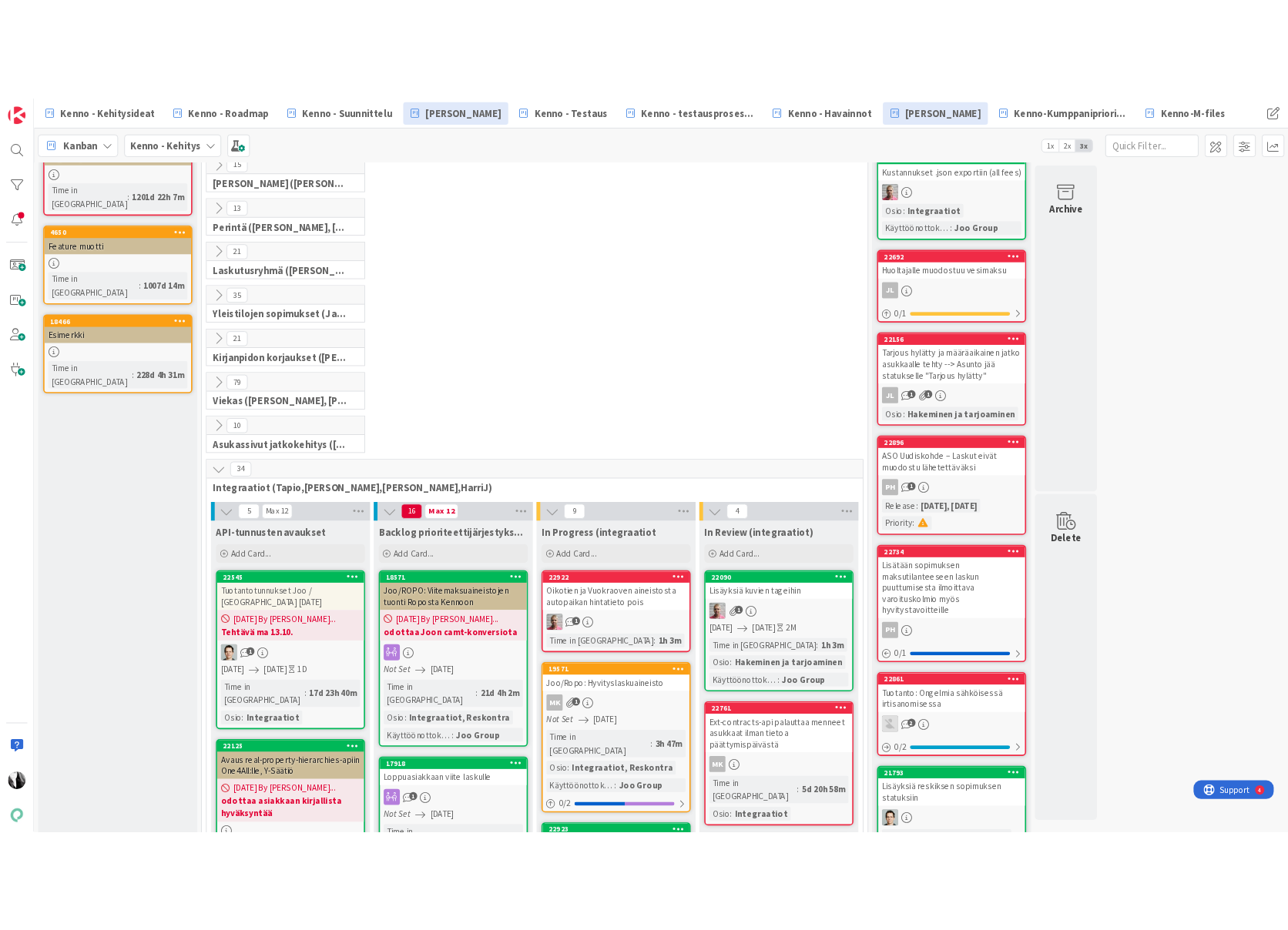
scroll to position [123, 0]
